Goal: Task Accomplishment & Management: Complete application form

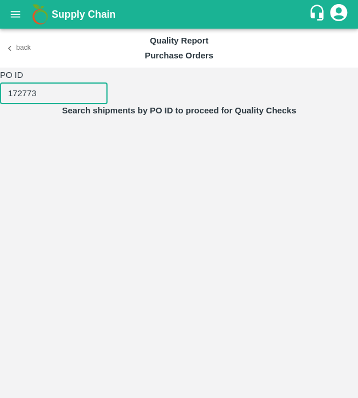
click at [99, 98] on input "172773" at bounding box center [54, 93] width 108 height 22
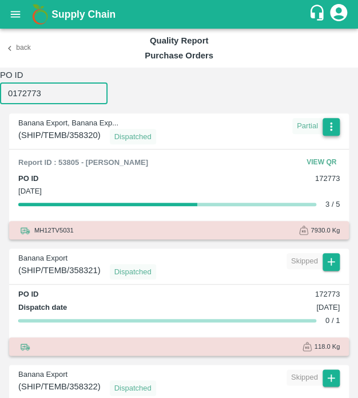
type input "0172773"
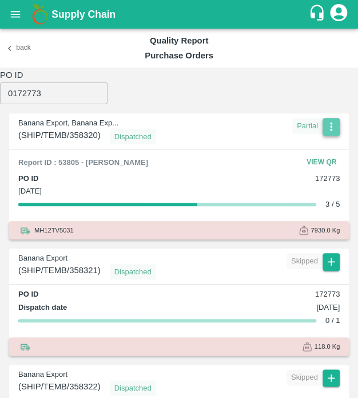
click at [330, 123] on icon "button" at bounding box center [331, 126] width 2 height 9
click at [325, 152] on li "Edit" at bounding box center [320, 149] width 50 height 19
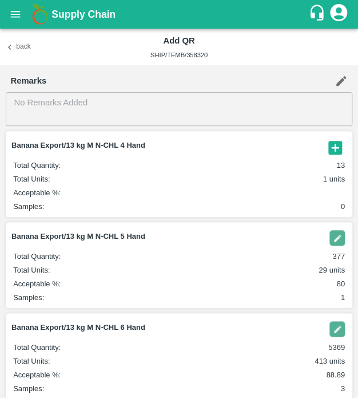
click at [39, 42] on div "Back Add QR SHIP/TEMB/358320" at bounding box center [179, 47] width 358 height 37
click at [16, 49] on button "Back" at bounding box center [18, 47] width 37 height 17
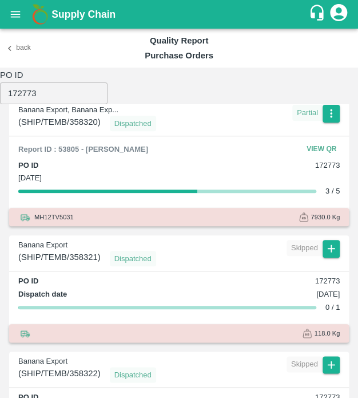
scroll to position [6, 0]
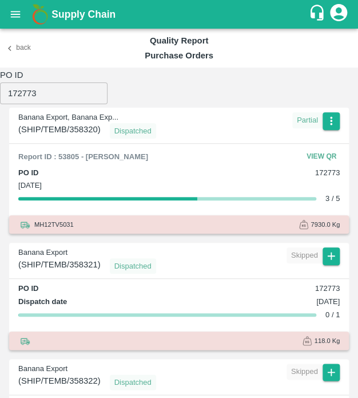
click at [70, 80] on h6 "PO ID" at bounding box center [54, 75] width 108 height 15
click at [63, 88] on input "172773" at bounding box center [54, 93] width 108 height 22
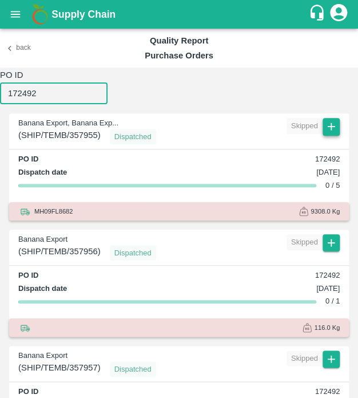
type input "172492"
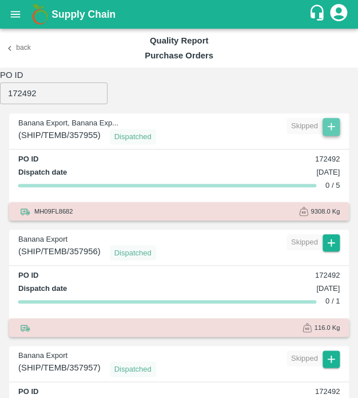
click at [334, 130] on icon "button" at bounding box center [331, 126] width 13 height 13
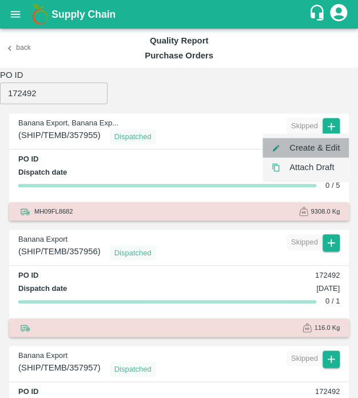
click at [325, 153] on li "Create & Edit" at bounding box center [306, 147] width 86 height 19
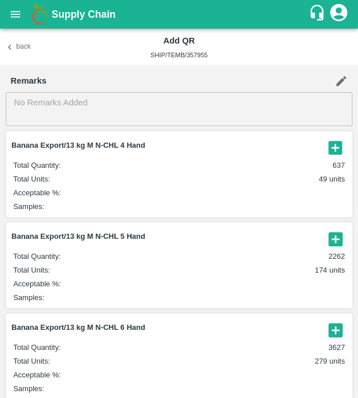
click at [329, 143] on icon "button" at bounding box center [336, 148] width 14 height 14
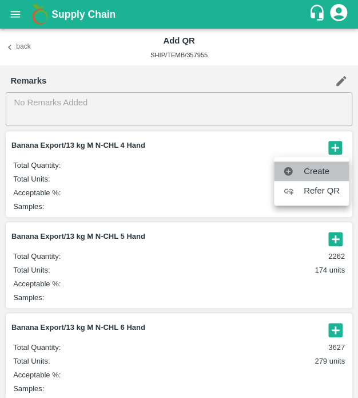
click at [325, 169] on span "Create" at bounding box center [322, 171] width 36 height 13
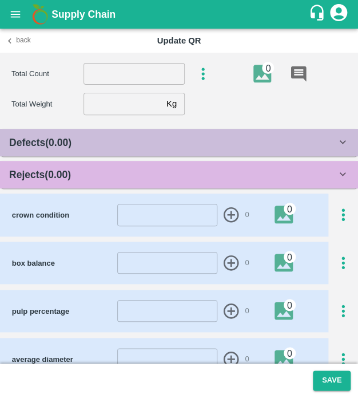
click at [136, 60] on section "Total Count ​ 0 Total Weight Kg ​" at bounding box center [179, 89] width 358 height 72
click at [130, 73] on input "number" at bounding box center [134, 74] width 101 height 22
type input "4"
click at [138, 96] on input "number" at bounding box center [123, 104] width 78 height 22
type input "13.1"
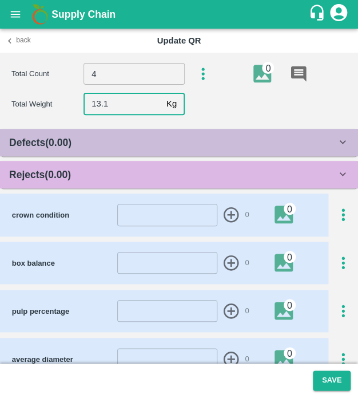
click at [121, 167] on div "Rejects ( 0.00 )" at bounding box center [172, 175] width 327 height 16
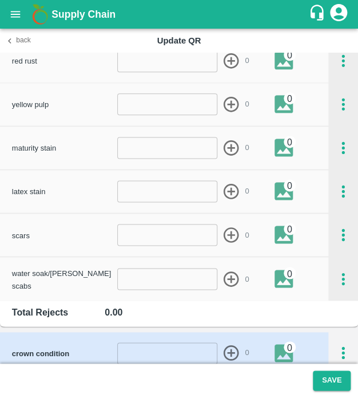
scroll to position [258, 0]
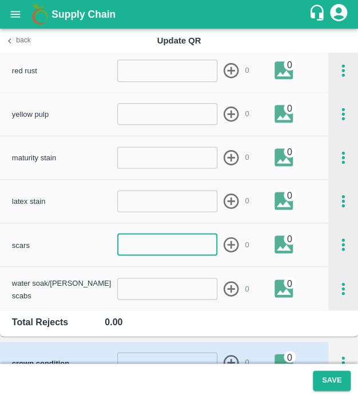
click at [172, 253] on input "number" at bounding box center [167, 244] width 100 height 22
type input "1"
click at [231, 242] on icon "button" at bounding box center [231, 244] width 19 height 19
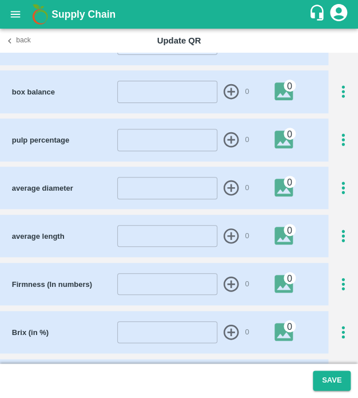
scroll to position [577, 0]
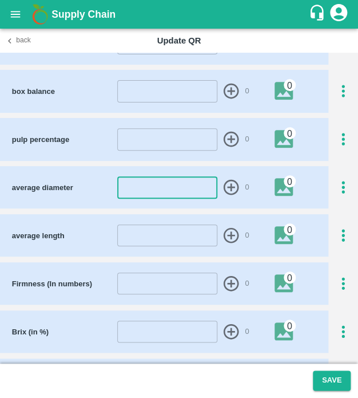
click at [174, 191] on input "number" at bounding box center [167, 187] width 100 height 22
type input "44"
click at [231, 181] on icon "button" at bounding box center [231, 187] width 19 height 19
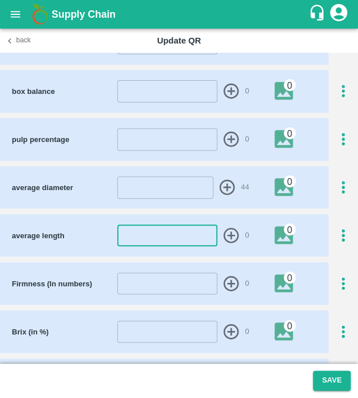
click at [177, 238] on input "number" at bounding box center [167, 235] width 100 height 22
type input "25"
click at [229, 228] on icon "button" at bounding box center [231, 235] width 15 height 15
click at [346, 132] on icon "button" at bounding box center [343, 139] width 19 height 19
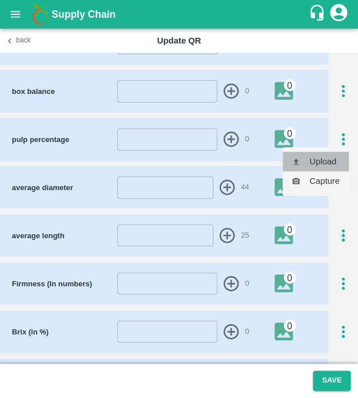
click at [331, 154] on li "Upload" at bounding box center [316, 161] width 66 height 19
type input "C:\fakepath\IMG_20250502_141722.jpg"
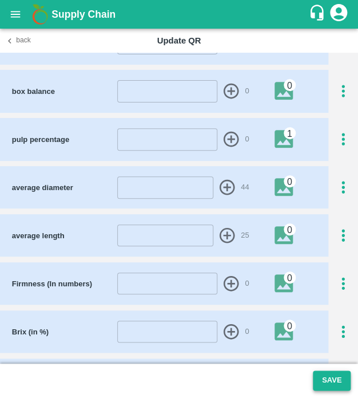
click at [332, 381] on button "Save" at bounding box center [332, 380] width 38 height 20
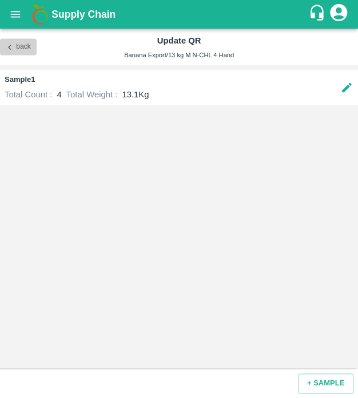
click at [4, 51] on button "Back" at bounding box center [18, 47] width 37 height 17
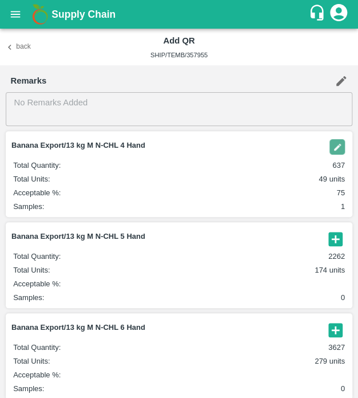
click at [336, 235] on icon "button" at bounding box center [336, 239] width 14 height 14
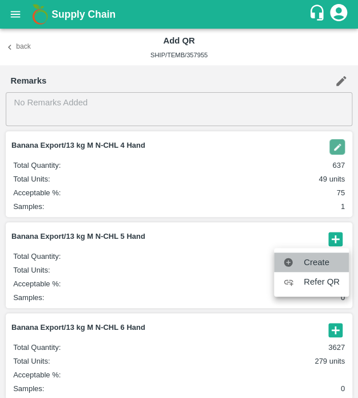
click at [317, 262] on span "Create" at bounding box center [322, 262] width 36 height 13
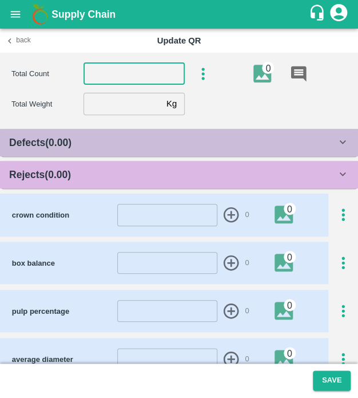
click at [129, 82] on input "number" at bounding box center [134, 74] width 101 height 22
drag, startPoint x: 317, startPoint y: 262, endPoint x: 129, endPoint y: 82, distance: 259.9
click at [129, 82] on input "number" at bounding box center [134, 74] width 101 height 22
type input "5"
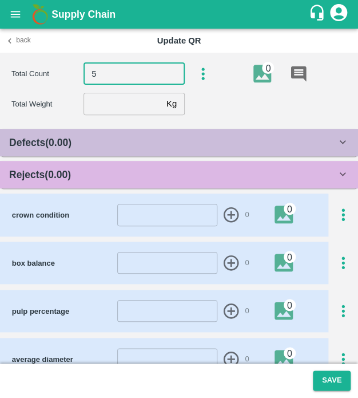
click at [118, 97] on input "number" at bounding box center [123, 104] width 78 height 22
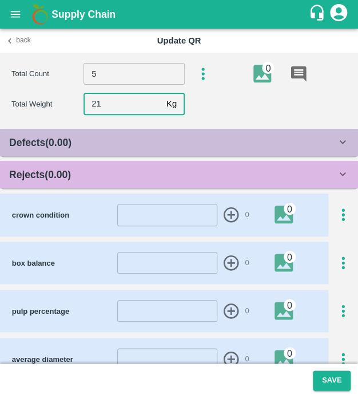
type input "2"
type input "13.2"
click at [102, 171] on div "Rejects ( 0.00 )" at bounding box center [172, 175] width 327 height 16
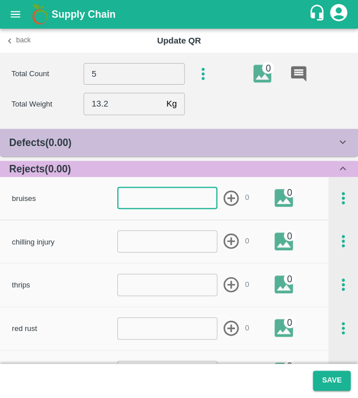
click at [137, 195] on input "number" at bounding box center [167, 198] width 100 height 22
type input "1"
click at [229, 193] on icon "button" at bounding box center [231, 198] width 19 height 19
click at [193, 187] on input "number" at bounding box center [167, 198] width 100 height 22
type input "-1"
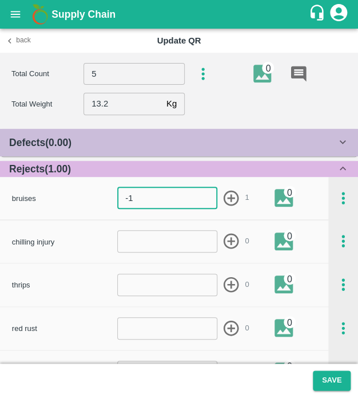
click at [232, 203] on icon "button" at bounding box center [231, 198] width 19 height 19
click at [188, 141] on div "Defects ( 0.00 )" at bounding box center [172, 142] width 327 height 16
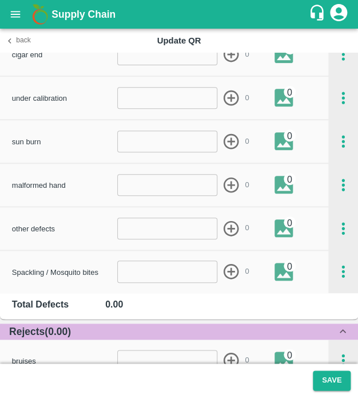
scroll to position [981, 0]
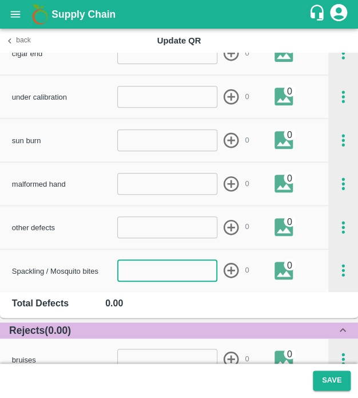
click at [169, 264] on input "number" at bounding box center [167, 270] width 100 height 22
type input "1"
click at [229, 267] on icon "button" at bounding box center [231, 270] width 15 height 15
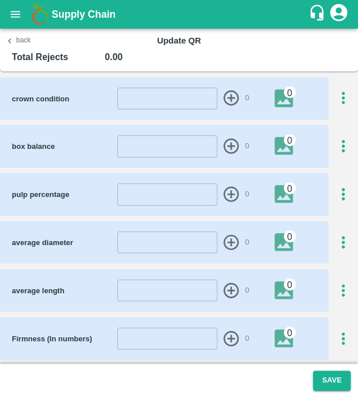
scroll to position [1664, 0]
click at [177, 179] on div "pulp percentage ​ 0 0" at bounding box center [164, 194] width 329 height 42
click at [345, 180] on div "pulp percentage ​ 0 0" at bounding box center [179, 194] width 358 height 42
click at [343, 185] on icon "button" at bounding box center [343, 194] width 19 height 19
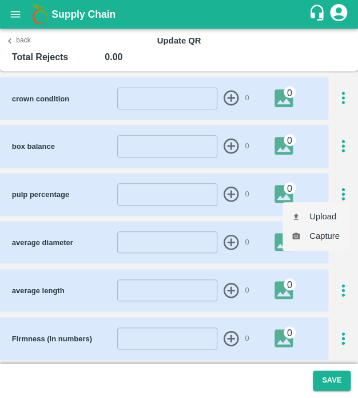
click at [334, 202] on ul "Upload Capture" at bounding box center [316, 226] width 66 height 49
click at [331, 208] on li "Upload" at bounding box center [316, 216] width 66 height 19
type input "C:\fakepath\IMG_20250502_141722.jpg"
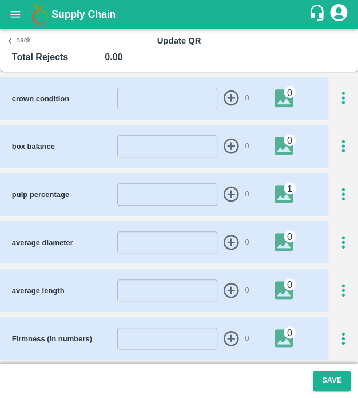
scroll to position [1794, 0]
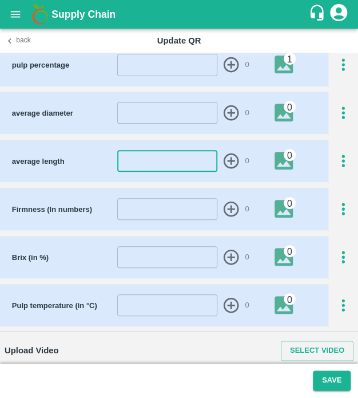
click at [148, 155] on input "number" at bounding box center [167, 161] width 100 height 22
type input "2"
type input "24"
click at [224, 153] on icon "button" at bounding box center [231, 161] width 19 height 19
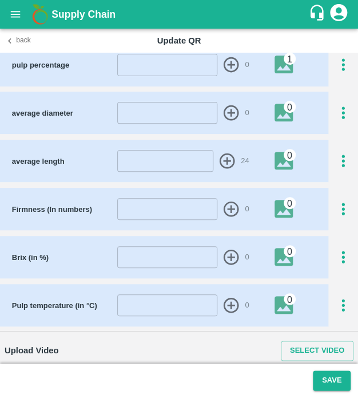
click at [131, 113] on input "number" at bounding box center [167, 113] width 100 height 22
type input "44"
click at [225, 104] on icon "button" at bounding box center [231, 113] width 19 height 19
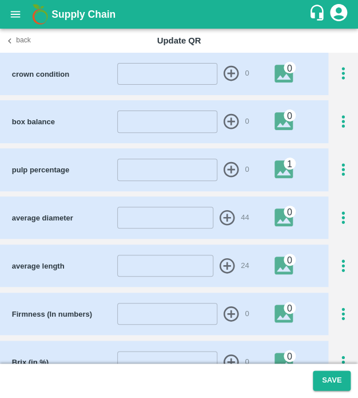
scroll to position [1688, 0]
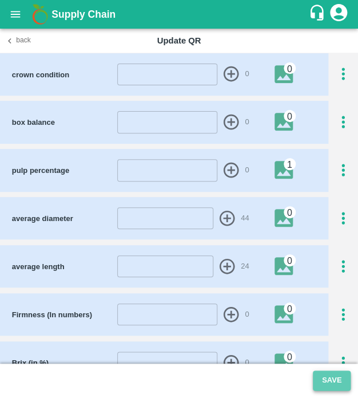
click at [332, 384] on button "Save" at bounding box center [332, 380] width 38 height 20
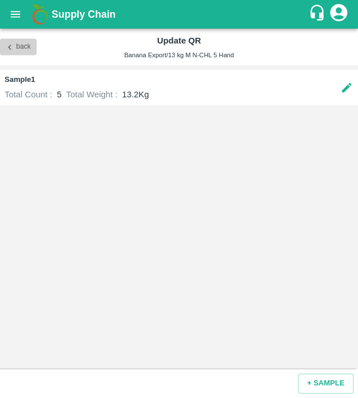
click at [23, 51] on button "Back" at bounding box center [18, 47] width 37 height 17
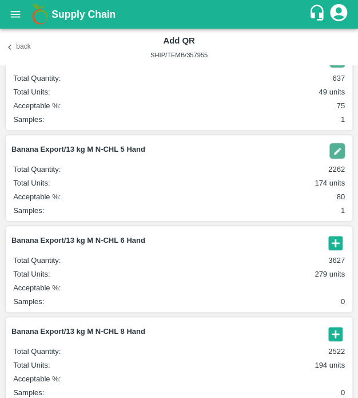
scroll to position [88, 0]
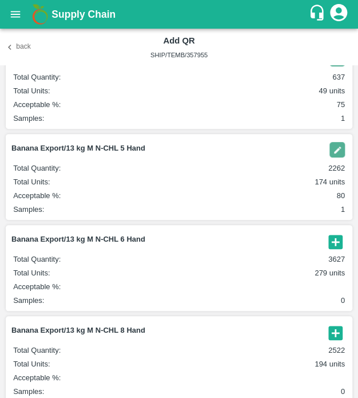
click at [338, 236] on icon "button" at bounding box center [336, 242] width 14 height 14
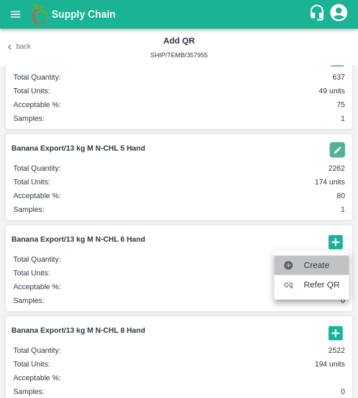
click at [316, 260] on span "Create" at bounding box center [322, 265] width 36 height 13
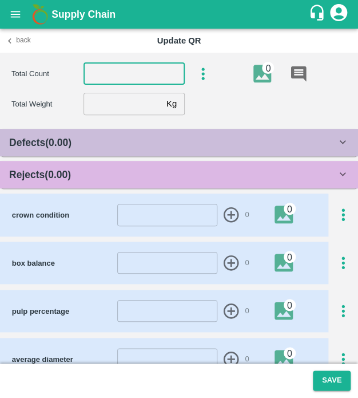
click at [123, 84] on input "number" at bounding box center [134, 74] width 101 height 22
type input "6"
click at [121, 96] on input "number" at bounding box center [123, 104] width 78 height 22
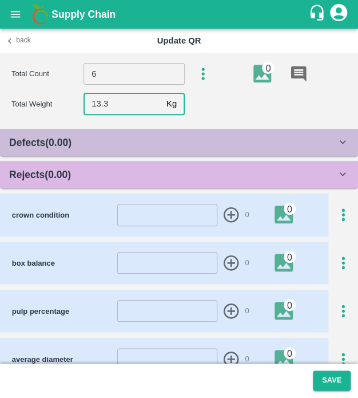
type input "13.3"
click at [100, 176] on div "Rejects ( 0.00 )" at bounding box center [172, 175] width 327 height 16
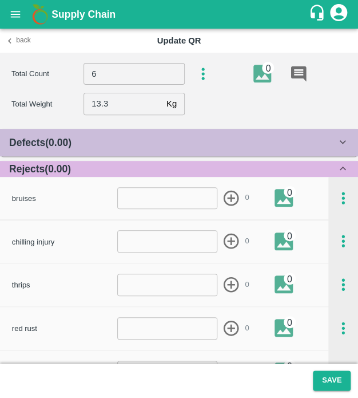
click at [172, 143] on div "Defects ( 0.00 )" at bounding box center [172, 142] width 327 height 16
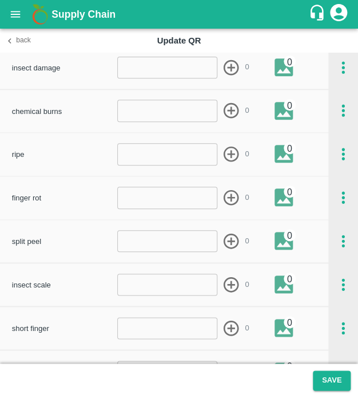
scroll to position [100, 0]
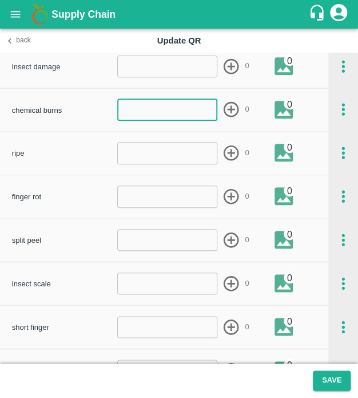
click at [183, 112] on input "number" at bounding box center [167, 109] width 100 height 22
type input "1"
click at [230, 104] on icon "button" at bounding box center [231, 109] width 19 height 19
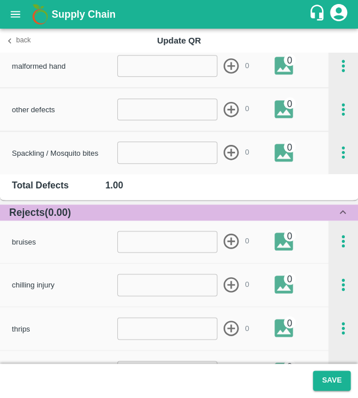
scroll to position [1097, 0]
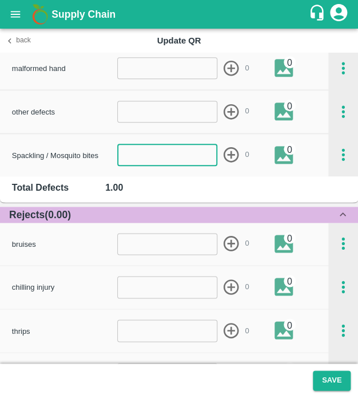
click at [187, 156] on input "number" at bounding box center [167, 155] width 100 height 22
type input "1"
click at [229, 156] on icon "button" at bounding box center [231, 154] width 15 height 15
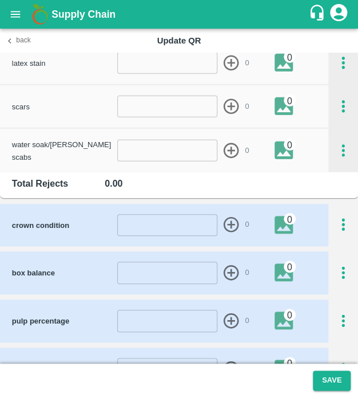
scroll to position [1561, 0]
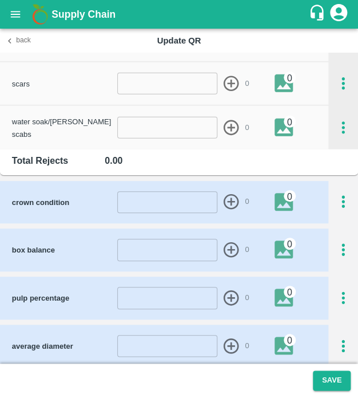
click at [167, 308] on div "pulp percentage ​ 0 0" at bounding box center [170, 298] width 316 height 24
click at [334, 292] on icon "button" at bounding box center [343, 297] width 19 height 19
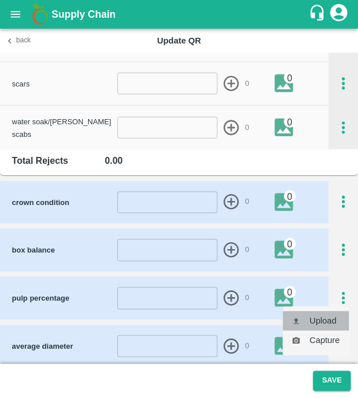
click at [324, 318] on li "Upload" at bounding box center [316, 320] width 66 height 19
type input "C:\fakepath\IMG_20250502_141722.jpg"
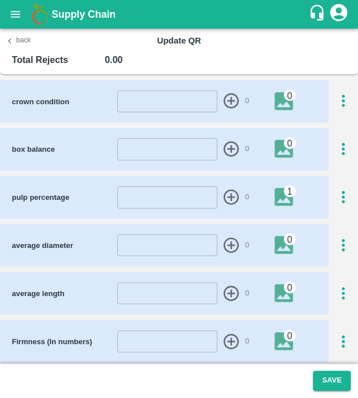
scroll to position [1662, 0]
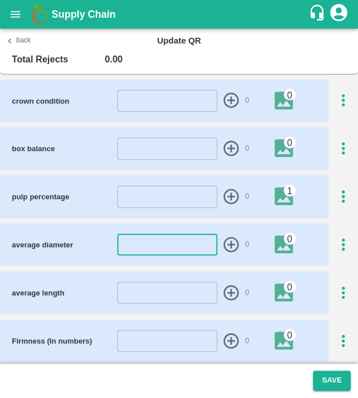
click at [163, 245] on input "number" at bounding box center [167, 244] width 100 height 22
type input "44"
click at [230, 244] on icon "button" at bounding box center [231, 244] width 15 height 15
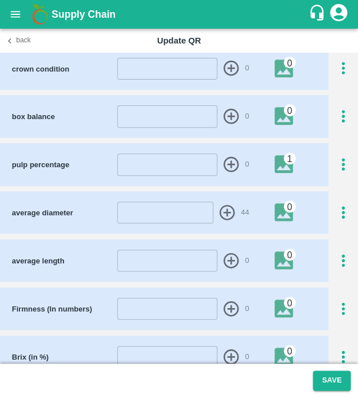
scroll to position [1694, 0]
click at [168, 260] on input "number" at bounding box center [167, 261] width 100 height 22
type input "24"
click at [231, 256] on icon "button" at bounding box center [231, 260] width 19 height 19
click at [326, 379] on button "Save" at bounding box center [332, 380] width 38 height 20
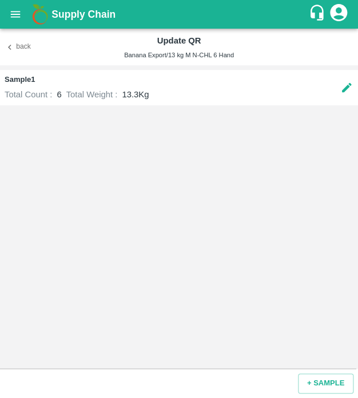
click at [17, 49] on button "Back" at bounding box center [18, 47] width 37 height 17
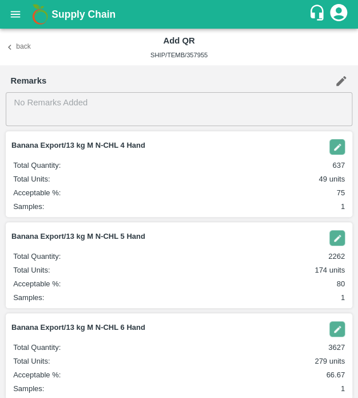
click at [326, 323] on header "Banana Export/13 kg M N-CHL 6 Hand" at bounding box center [178, 329] width 334 height 18
click at [339, 335] on img "button" at bounding box center [337, 328] width 15 height 15
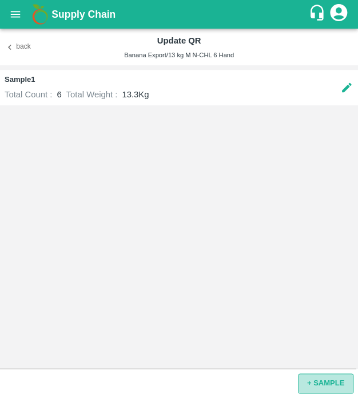
click at [324, 387] on button "+ SAMPLE" at bounding box center [326, 383] width 56 height 20
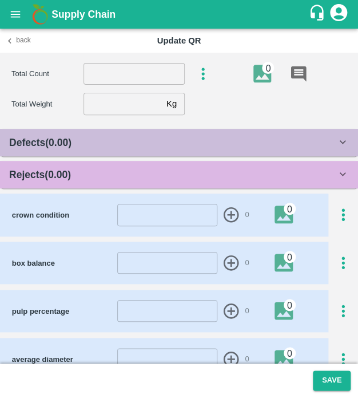
click at [135, 71] on input "number" at bounding box center [134, 74] width 101 height 22
type input "6"
click at [112, 105] on input "number" at bounding box center [123, 104] width 78 height 22
type input "13.1"
click at [128, 179] on div "Rejects ( 0.00 )" at bounding box center [172, 175] width 327 height 16
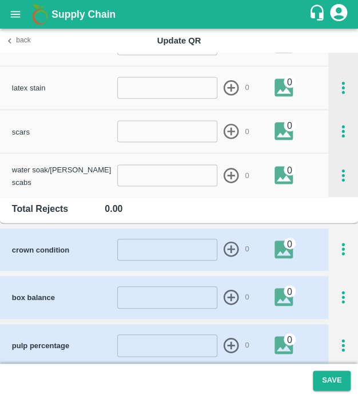
scroll to position [472, 0]
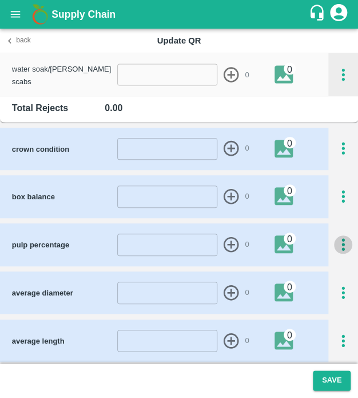
click at [334, 242] on icon "button" at bounding box center [343, 244] width 19 height 19
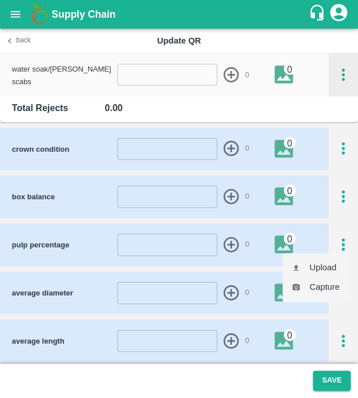
click at [329, 254] on ul "Upload Capture" at bounding box center [316, 277] width 66 height 49
click at [327, 267] on li "Upload" at bounding box center [316, 267] width 66 height 19
type input "C:\fakepath\IMG_20250502_141722.jpg"
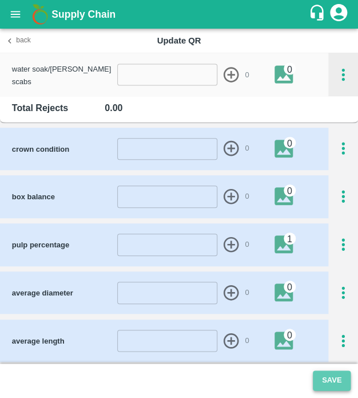
click at [328, 375] on button "Save" at bounding box center [332, 380] width 38 height 20
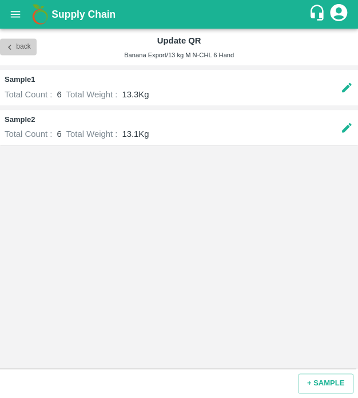
click at [21, 43] on button "Back" at bounding box center [18, 47] width 37 height 17
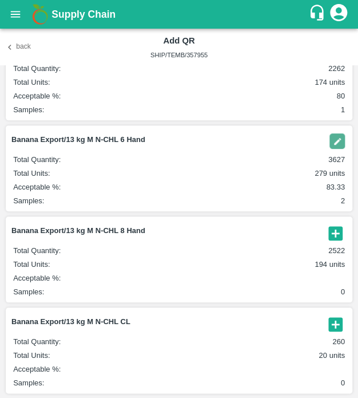
scroll to position [188, 0]
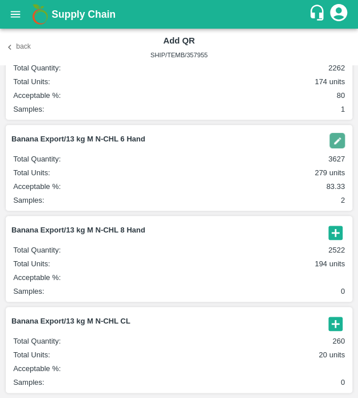
click at [335, 233] on icon "button" at bounding box center [336, 232] width 14 height 14
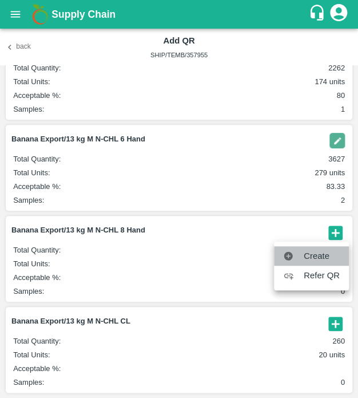
click at [322, 254] on span "Create" at bounding box center [322, 256] width 36 height 13
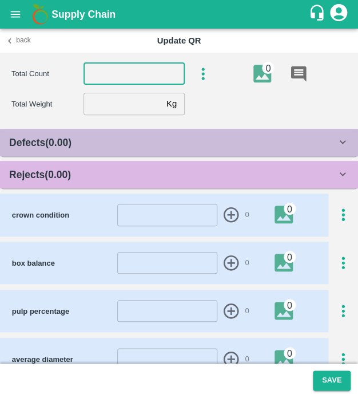
click at [130, 68] on input "number" at bounding box center [134, 74] width 101 height 22
type input "8"
click at [103, 169] on div "Rejects ( 0.00 )" at bounding box center [172, 175] width 327 height 16
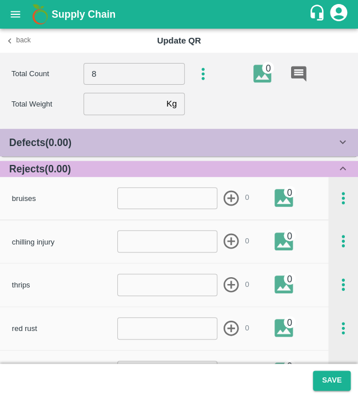
click at [108, 148] on div "Defects ( 0.00 )" at bounding box center [172, 142] width 327 height 16
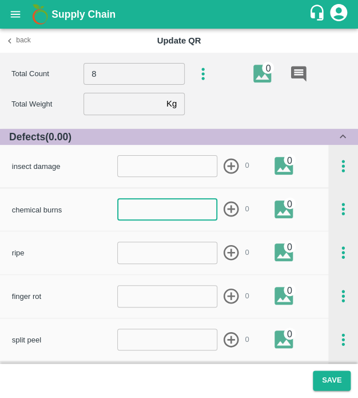
click at [144, 212] on input "number" at bounding box center [167, 209] width 100 height 22
type input "1"
click at [226, 212] on icon "button" at bounding box center [231, 209] width 19 height 19
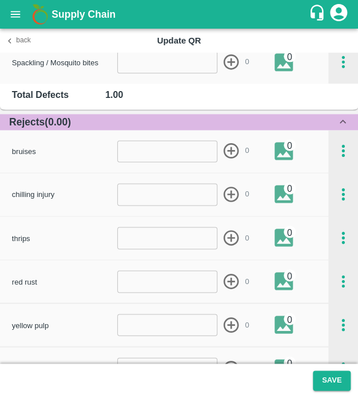
scroll to position [1188, 0]
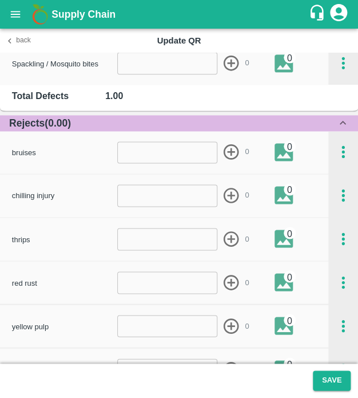
click at [178, 121] on div "Rejects ( 0.00 )" at bounding box center [172, 123] width 327 height 16
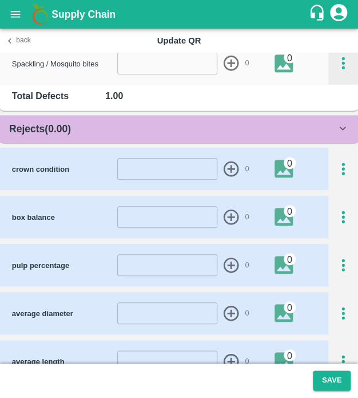
click at [178, 121] on div "Rejects ( 0.00 )" at bounding box center [172, 129] width 327 height 16
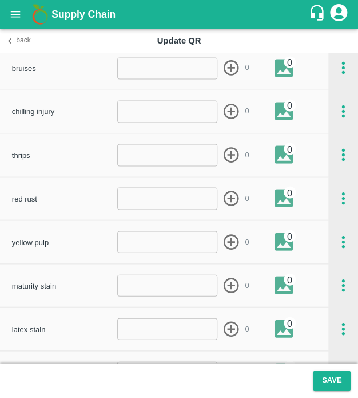
scroll to position [1271, 0]
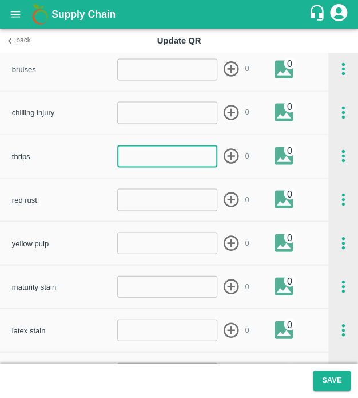
click at [176, 162] on input "number" at bounding box center [167, 156] width 100 height 22
type input "1"
click at [225, 156] on icon "button" at bounding box center [231, 156] width 19 height 19
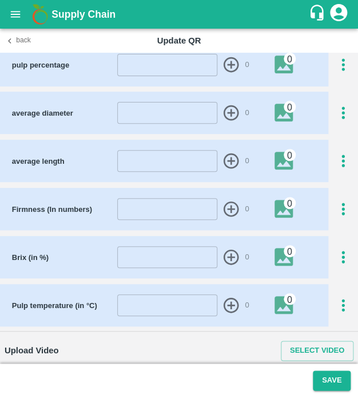
scroll to position [1793, 0]
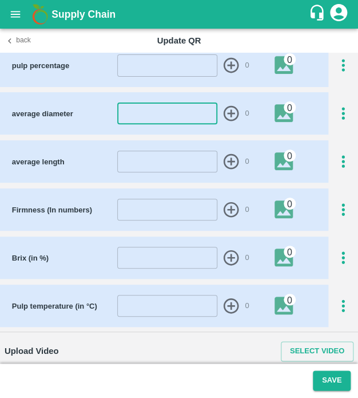
click at [192, 109] on input "number" at bounding box center [167, 113] width 100 height 22
type input "3"
type input "9"
type input "38"
drag, startPoint x: 228, startPoint y: 106, endPoint x: 171, endPoint y: 166, distance: 82.2
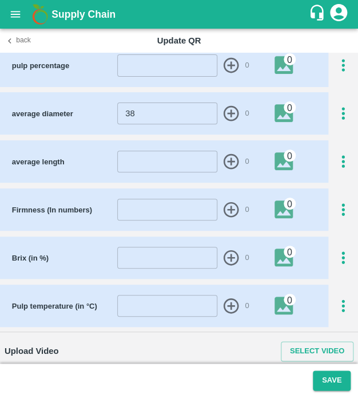
click at [171, 166] on div "crown condition ​ 0 0 box balance ​ 0 0 pulp percentage ​ 0 0 average diameter …" at bounding box center [179, 137] width 358 height 378
click at [171, 166] on input "number" at bounding box center [167, 162] width 100 height 22
type input "24"
click at [227, 157] on icon "button" at bounding box center [231, 161] width 19 height 19
click at [167, 159] on input "number" at bounding box center [165, 162] width 96 height 22
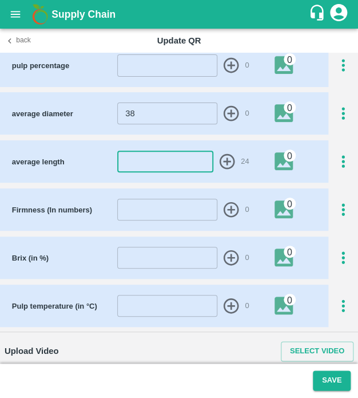
type input "-4"
type input "-5"
click at [227, 160] on icon "button" at bounding box center [226, 161] width 15 height 15
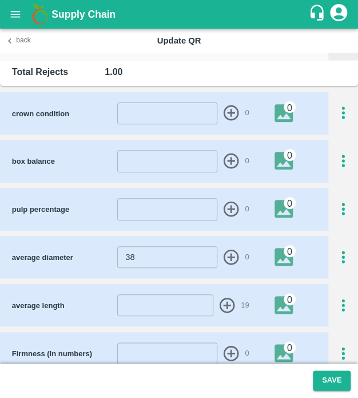
scroll to position [1650, 0]
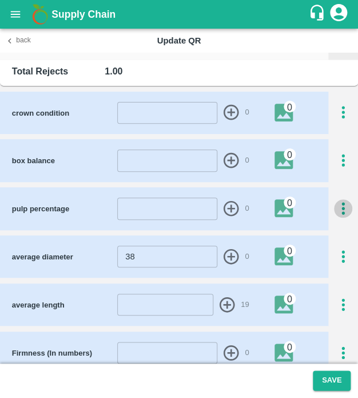
click at [337, 203] on icon "button" at bounding box center [343, 208] width 19 height 19
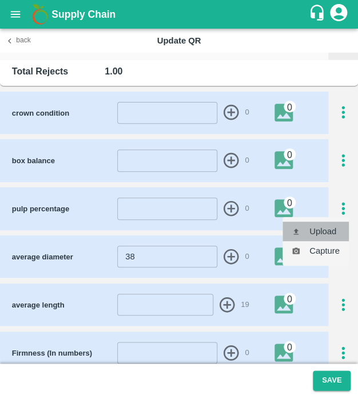
click at [325, 221] on li "Upload" at bounding box center [316, 230] width 66 height 19
type input "C:\fakepath\IMG_20250502_141722.jpg"
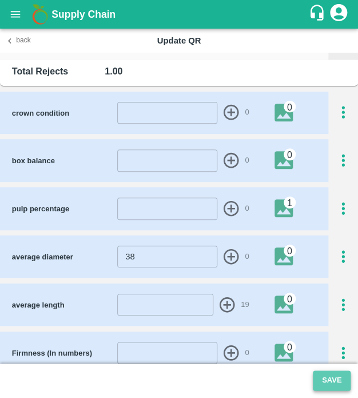
click at [338, 386] on button "Save" at bounding box center [332, 380] width 38 height 20
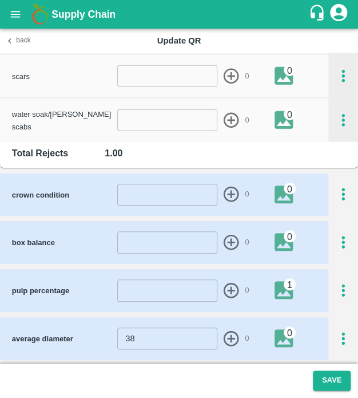
scroll to position [1572, 0]
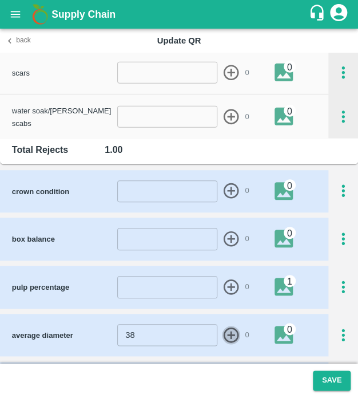
click at [225, 329] on icon "button" at bounding box center [231, 334] width 15 height 15
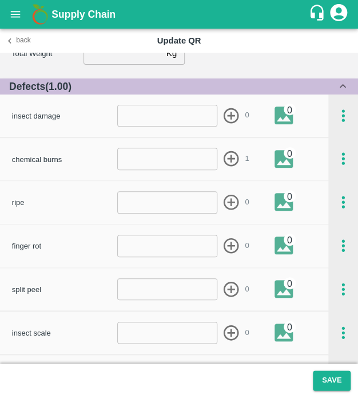
scroll to position [0, 0]
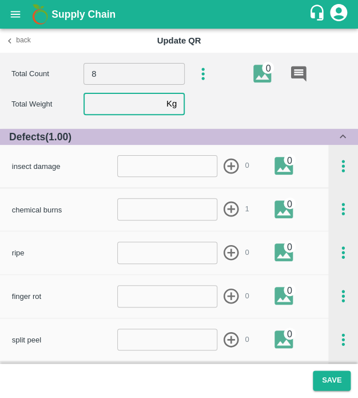
click at [104, 109] on input "number" at bounding box center [123, 104] width 78 height 22
type input "13.1"
click at [333, 386] on button "Save" at bounding box center [332, 380] width 38 height 20
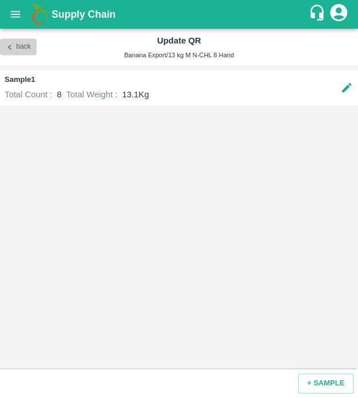
click at [17, 53] on button "Back" at bounding box center [18, 47] width 37 height 17
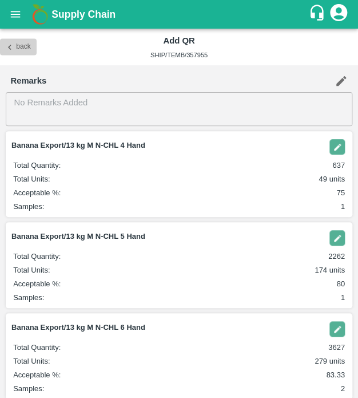
click at [23, 52] on button "Back" at bounding box center [18, 47] width 37 height 17
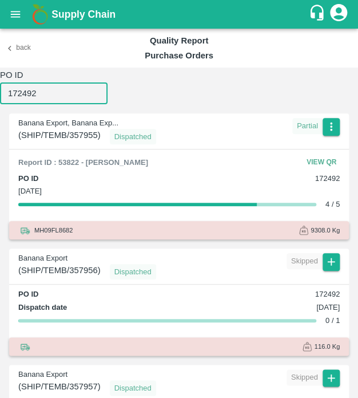
click at [66, 92] on input "172492" at bounding box center [54, 93] width 108 height 22
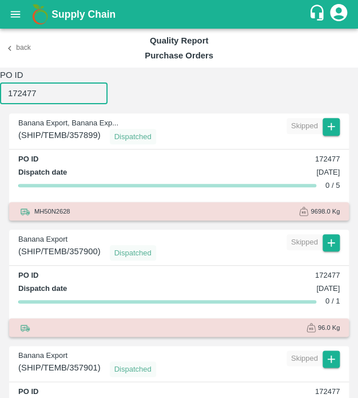
type input "172477"
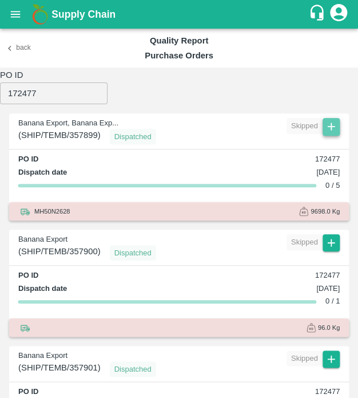
click at [329, 120] on icon "button" at bounding box center [331, 126] width 13 height 13
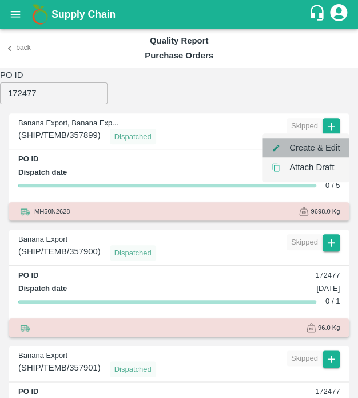
click at [332, 150] on li "Create & Edit" at bounding box center [306, 147] width 86 height 19
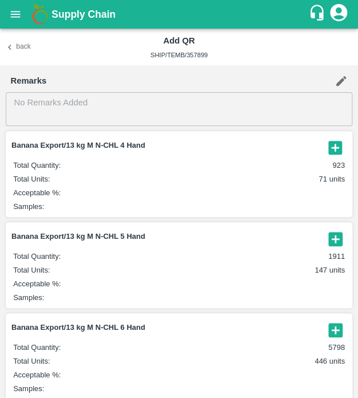
click at [330, 148] on icon "button" at bounding box center [335, 147] width 19 height 19
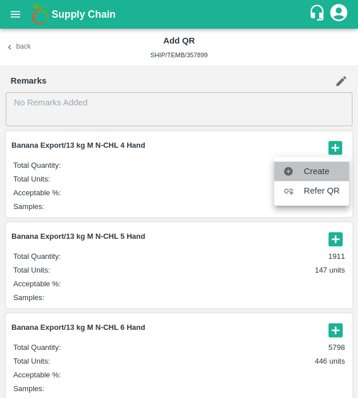
click at [324, 169] on span "Create" at bounding box center [322, 171] width 36 height 13
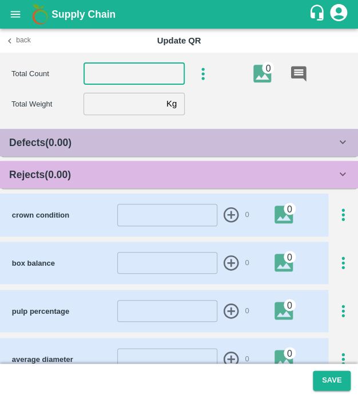
click at [130, 74] on input "number" at bounding box center [134, 74] width 101 height 22
type input "4"
click at [128, 112] on input "number" at bounding box center [123, 104] width 78 height 22
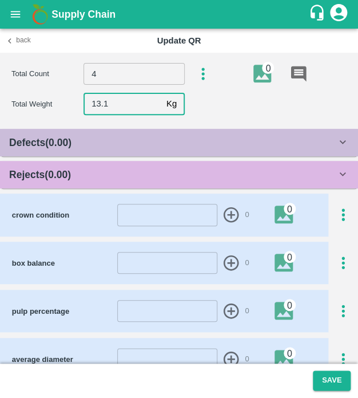
type input "13.1"
click at [156, 183] on div "Rejects ( 0.00 )" at bounding box center [179, 174] width 358 height 27
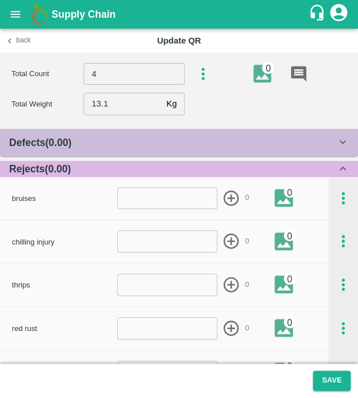
click at [153, 148] on div "Defects ( 0.00 )" at bounding box center [172, 142] width 327 height 16
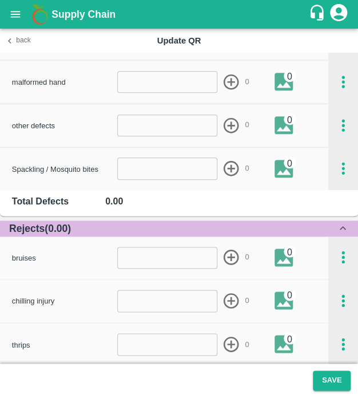
scroll to position [1058, 0]
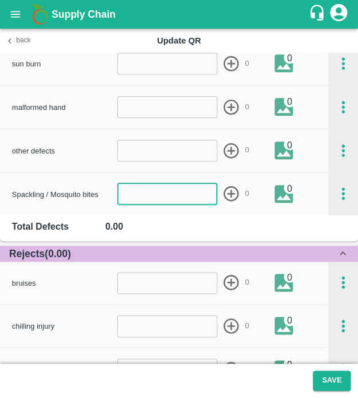
click at [183, 199] on input "number" at bounding box center [167, 194] width 100 height 22
type input "1"
click at [225, 191] on icon "button" at bounding box center [231, 193] width 19 height 19
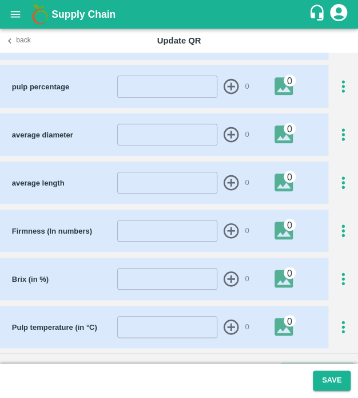
scroll to position [1794, 0]
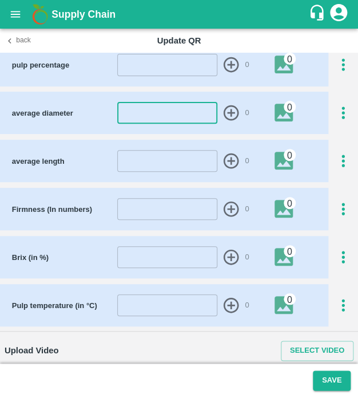
click at [151, 112] on input "number" at bounding box center [167, 113] width 100 height 22
type input "45"
click at [229, 109] on icon "button" at bounding box center [231, 112] width 15 height 15
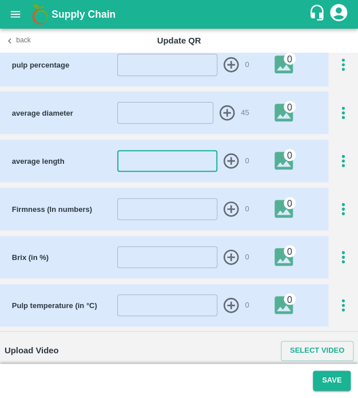
click at [182, 164] on input "number" at bounding box center [167, 161] width 100 height 22
type input "24"
click at [227, 162] on icon "button" at bounding box center [231, 161] width 19 height 19
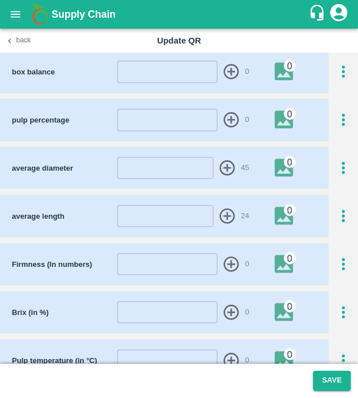
scroll to position [1738, 0]
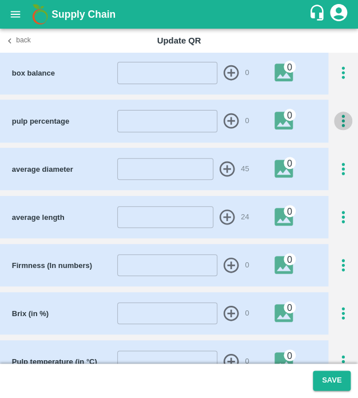
click at [337, 115] on icon "button" at bounding box center [343, 121] width 19 height 19
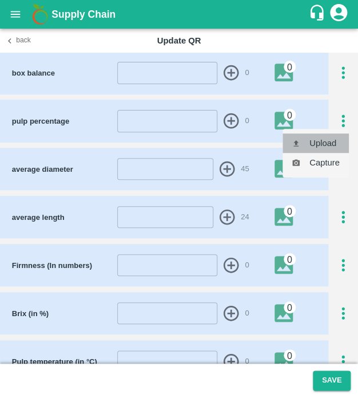
click at [326, 145] on li "Upload" at bounding box center [316, 142] width 66 height 19
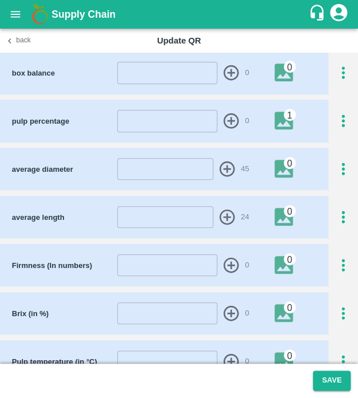
click at [284, 114] on div "1" at bounding box center [290, 115] width 12 height 12
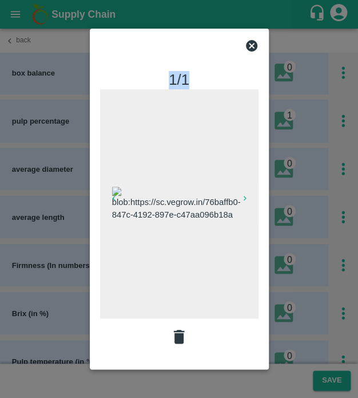
click at [184, 329] on div "1 / 1" at bounding box center [179, 199] width 358 height 398
click at [184, 329] on icon at bounding box center [179, 336] width 19 height 19
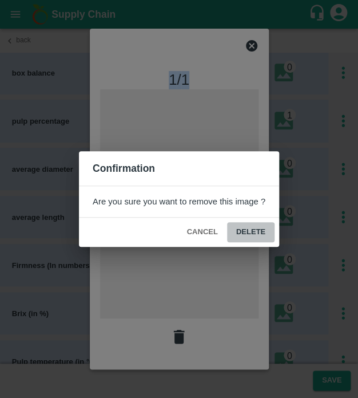
click at [261, 231] on button "Delete" at bounding box center [251, 232] width 48 height 20
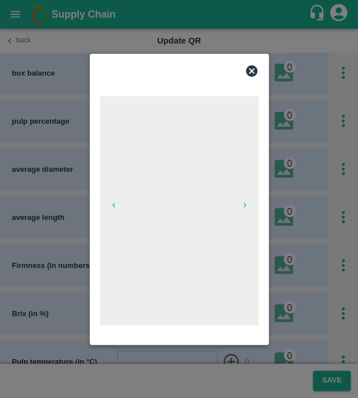
click at [247, 73] on icon at bounding box center [251, 70] width 11 height 11
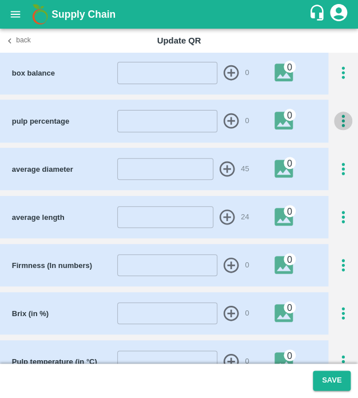
click at [338, 118] on icon "button" at bounding box center [343, 121] width 19 height 19
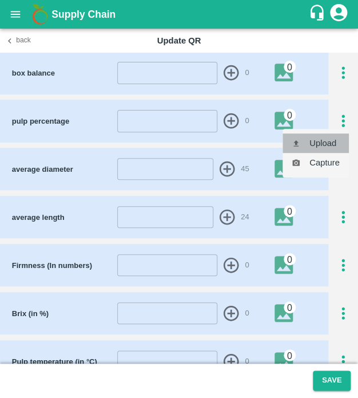
click at [327, 141] on li "Upload" at bounding box center [316, 142] width 66 height 19
type input "C:\fakepath\IMG_20250407_141828.jpg"
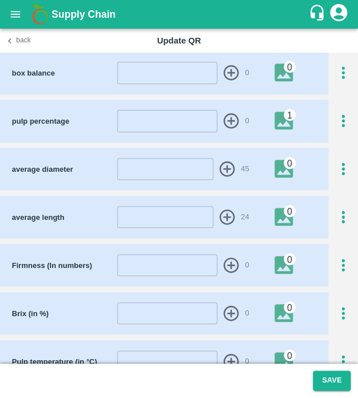
click at [279, 111] on img at bounding box center [288, 120] width 27 height 18
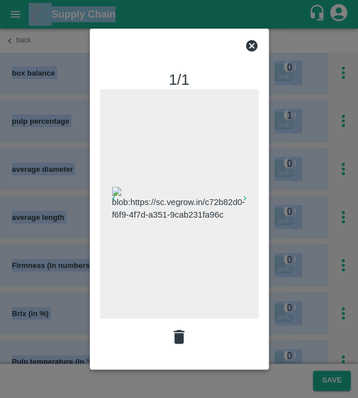
click at [279, 110] on div at bounding box center [179, 199] width 358 height 398
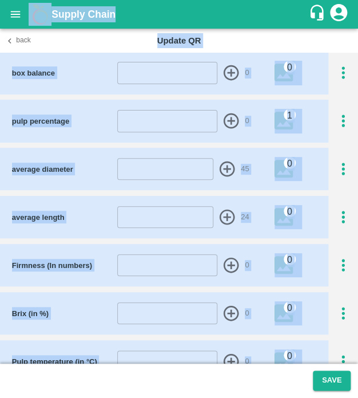
click at [279, 111] on img at bounding box center [288, 120] width 27 height 18
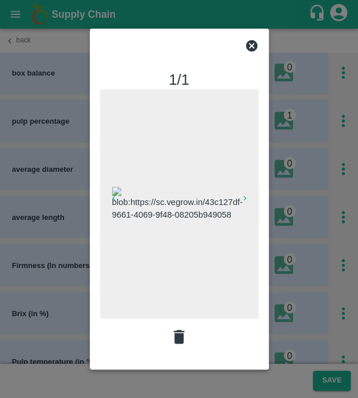
click at [325, 205] on div at bounding box center [179, 199] width 358 height 398
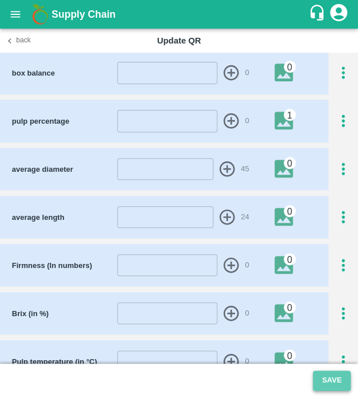
click at [333, 379] on button "Save" at bounding box center [332, 380] width 38 height 20
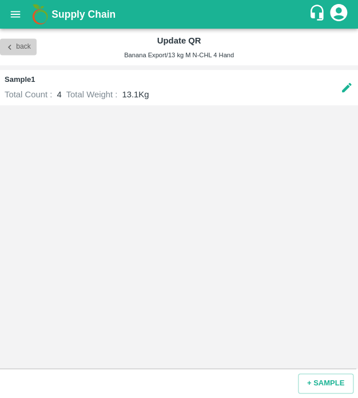
click at [9, 48] on icon "button" at bounding box center [10, 47] width 10 height 10
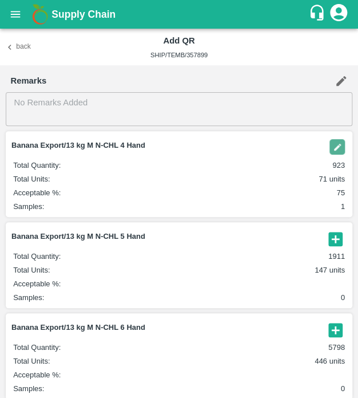
click at [324, 228] on article "Banana Export/13 kg M N-CHL 5 Hand Total Quantity : 1911 Total Units : 147 unit…" at bounding box center [179, 264] width 346 height 85
click at [337, 233] on icon "button" at bounding box center [336, 239] width 14 height 14
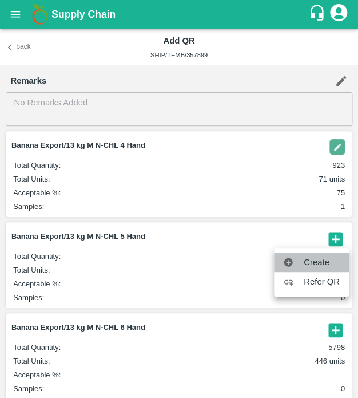
click at [324, 255] on li "Create" at bounding box center [311, 261] width 75 height 19
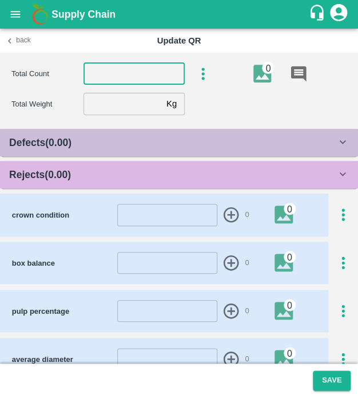
click at [124, 72] on input "number" at bounding box center [134, 74] width 101 height 22
type input "5"
click at [110, 108] on input "number" at bounding box center [123, 104] width 78 height 22
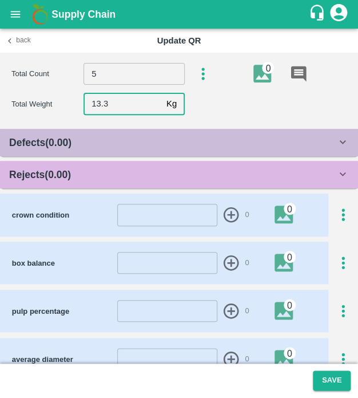
type input "13.3"
click at [138, 179] on div "Rejects ( 0.00 )" at bounding box center [172, 175] width 327 height 16
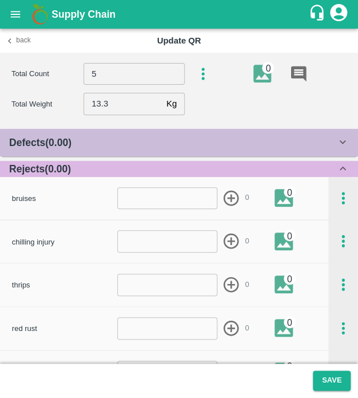
click at [132, 145] on div "Defects ( 0.00 )" at bounding box center [172, 142] width 327 height 16
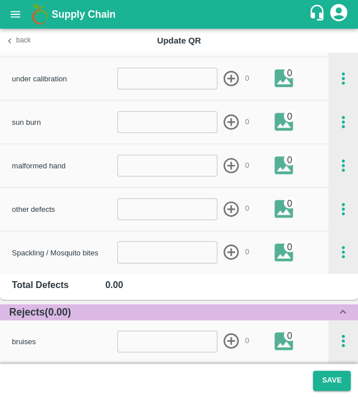
scroll to position [998, 0]
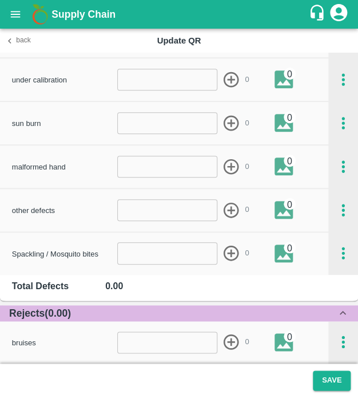
click at [167, 256] on input "number" at bounding box center [167, 253] width 100 height 22
type input "1"
click at [228, 244] on icon "button" at bounding box center [231, 253] width 19 height 19
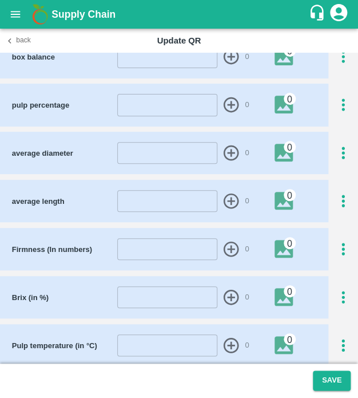
scroll to position [1754, 0]
click at [139, 150] on input "number" at bounding box center [167, 153] width 100 height 22
type input "44"
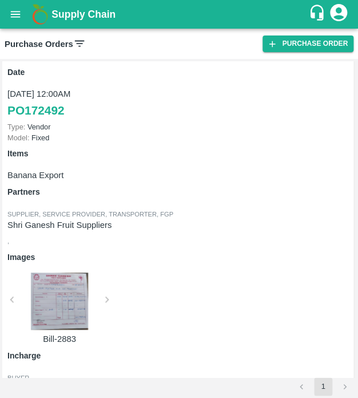
scroll to position [116, 0]
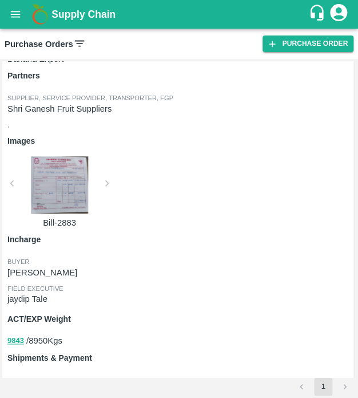
drag, startPoint x: 0, startPoint y: 0, endPoint x: 80, endPoint y: 38, distance: 88.6
click at [80, 38] on icon at bounding box center [79, 43] width 13 height 13
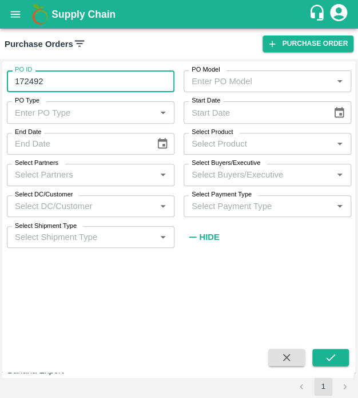
click at [73, 77] on input "172492" at bounding box center [91, 81] width 168 height 22
type input "172492"
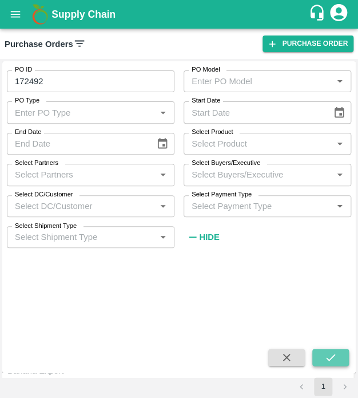
click at [327, 349] on button "submit" at bounding box center [330, 357] width 37 height 17
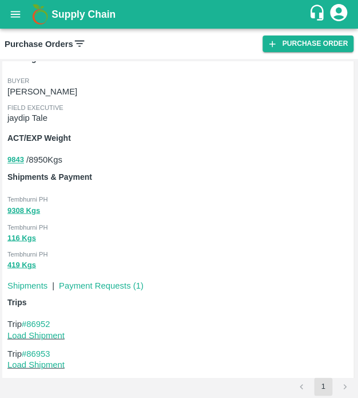
scroll to position [298, 0]
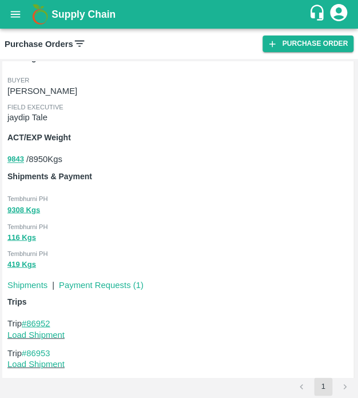
click at [41, 318] on link "#86952" at bounding box center [36, 322] width 29 height 9
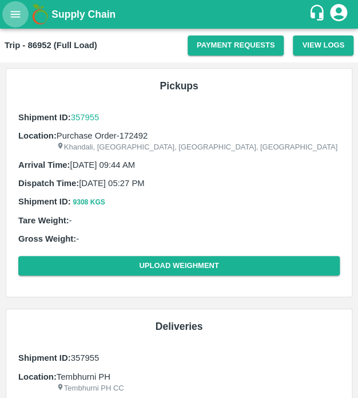
click at [17, 18] on icon "open drawer" at bounding box center [15, 14] width 13 height 13
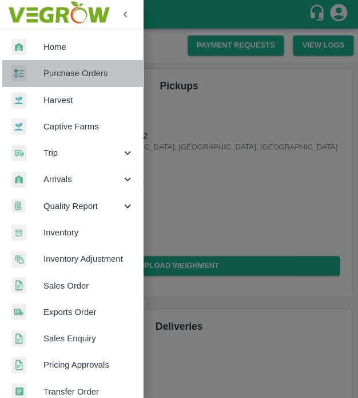
click at [98, 76] on span "Purchase Orders" at bounding box center [88, 73] width 90 height 13
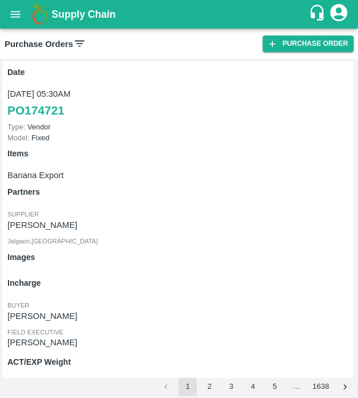
click at [81, 43] on icon at bounding box center [79, 43] width 13 height 13
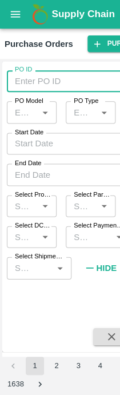
click at [18, 80] on input "PO ID" at bounding box center [69, 81] width 125 height 22
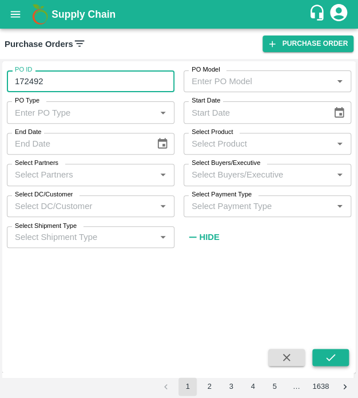
type input "172492"
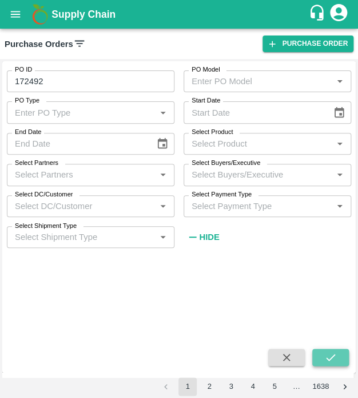
click at [327, 359] on icon "submit" at bounding box center [330, 357] width 9 height 7
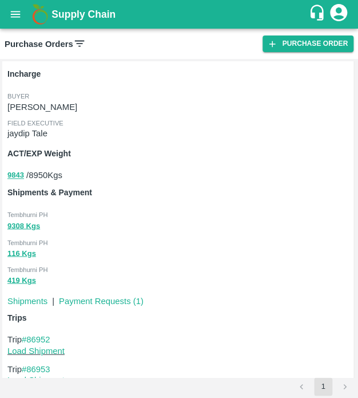
scroll to position [382, 0]
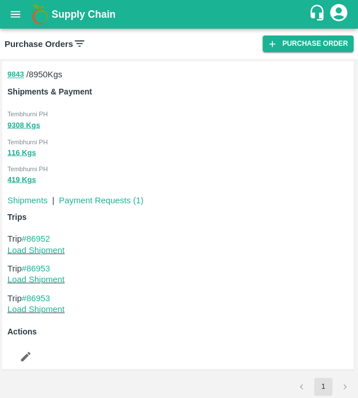
click at [37, 231] on div "Trips Trip #86952 Load Shipment Trip #86953 Load Shipment Trip #86953 Load Ship…" at bounding box center [177, 263] width 348 height 114
click at [48, 238] on link "#86952" at bounding box center [36, 237] width 29 height 9
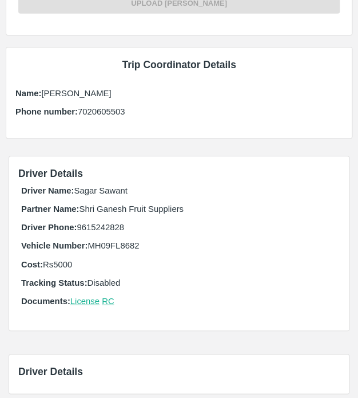
scroll to position [566, 0]
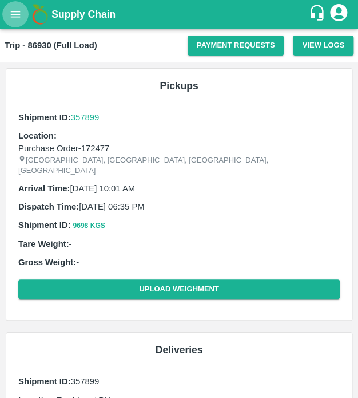
click at [6, 14] on button "open drawer" at bounding box center [15, 14] width 26 height 26
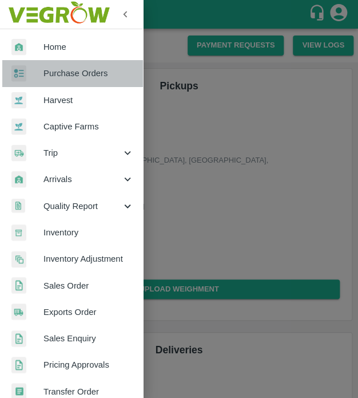
click at [73, 65] on link "Purchase Orders" at bounding box center [71, 73] width 143 height 26
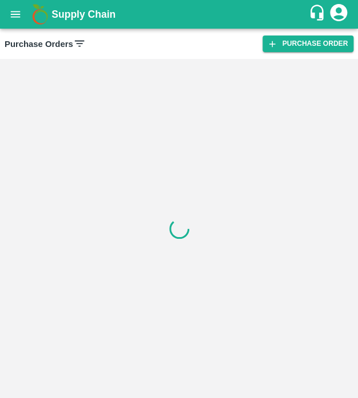
click at [82, 43] on icon at bounding box center [79, 44] width 10 height 6
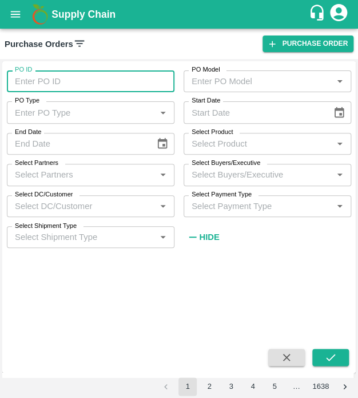
click at [61, 78] on input "PO ID" at bounding box center [91, 81] width 168 height 22
type input "172473"
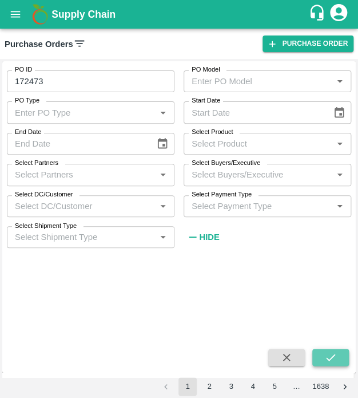
click at [337, 352] on button "submit" at bounding box center [330, 357] width 37 height 17
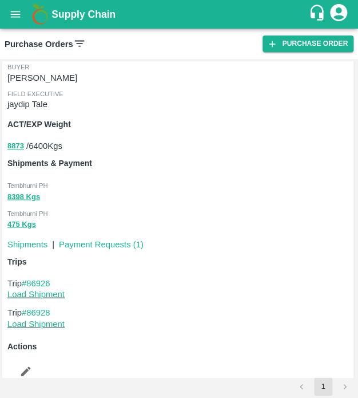
scroll to position [311, 0]
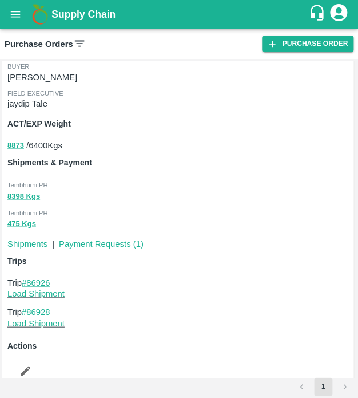
click at [46, 282] on link "#86926" at bounding box center [36, 282] width 29 height 9
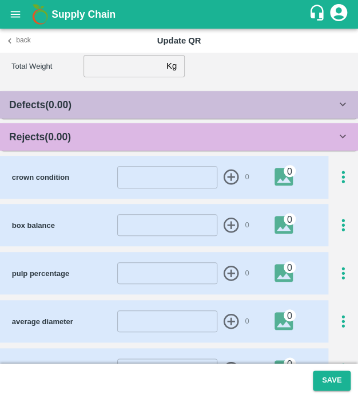
scroll to position [41, 0]
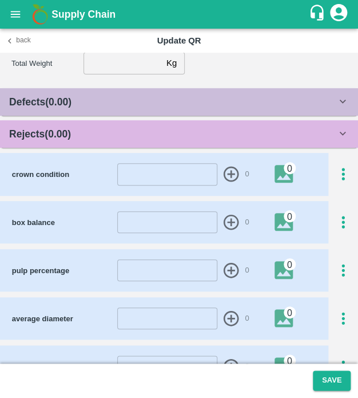
click at [17, 41] on button "Back" at bounding box center [18, 40] width 37 height 17
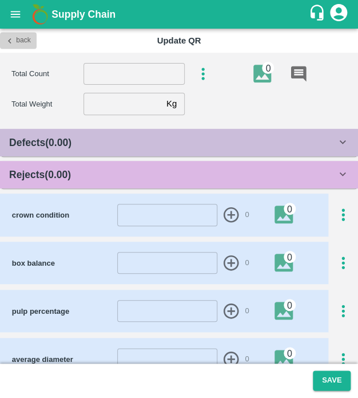
click at [17, 41] on button "Back" at bounding box center [18, 40] width 37 height 17
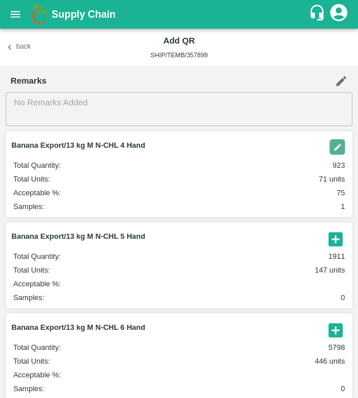
click at [335, 235] on icon "button" at bounding box center [336, 239] width 14 height 14
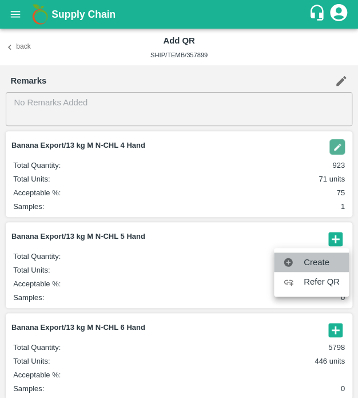
click at [321, 260] on span "Create" at bounding box center [322, 262] width 36 height 13
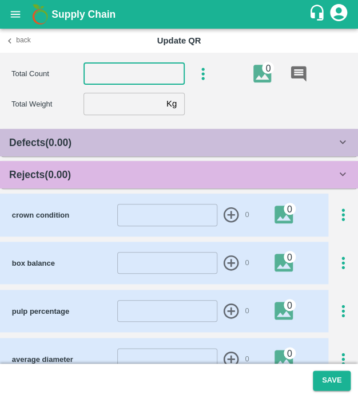
click at [152, 73] on input "number" at bounding box center [134, 74] width 101 height 22
type input "5"
click at [114, 105] on input "number" at bounding box center [123, 104] width 78 height 22
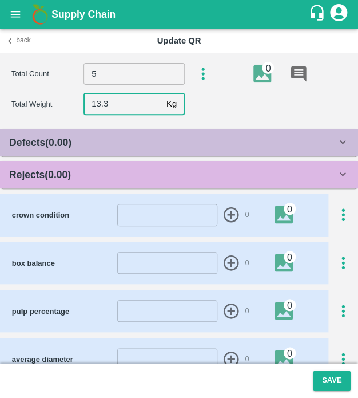
type input "13.3"
click at [103, 169] on div "Rejects ( 0.00 )" at bounding box center [172, 175] width 327 height 16
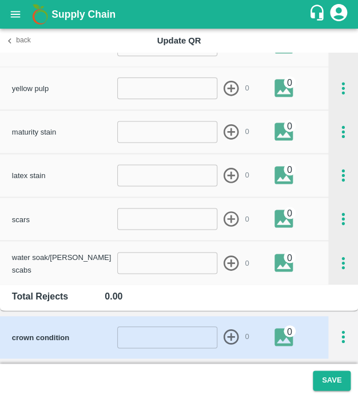
scroll to position [284, 0]
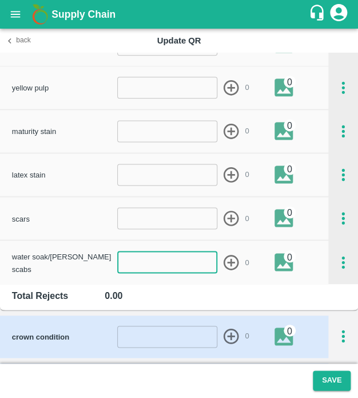
click at [133, 260] on input "number" at bounding box center [167, 262] width 100 height 22
type input "1"
click at [236, 254] on icon "button" at bounding box center [231, 262] width 19 height 19
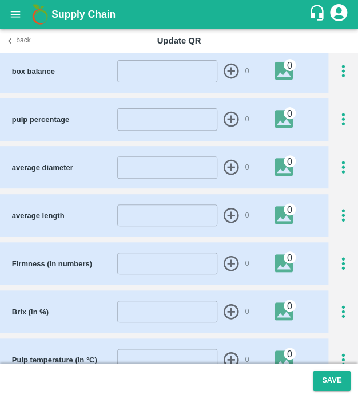
scroll to position [597, 0]
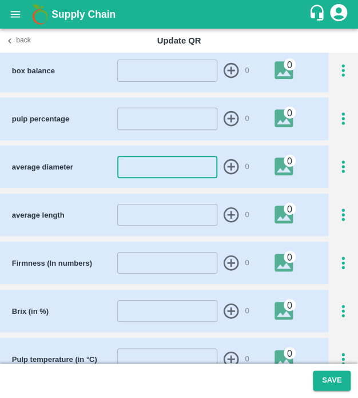
click at [172, 166] on input "number" at bounding box center [167, 167] width 100 height 22
type input "44"
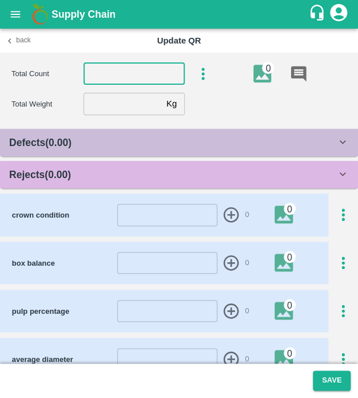
click at [139, 73] on input "number" at bounding box center [134, 74] width 101 height 22
type input "5"
click at [118, 99] on input "number" at bounding box center [123, 104] width 78 height 22
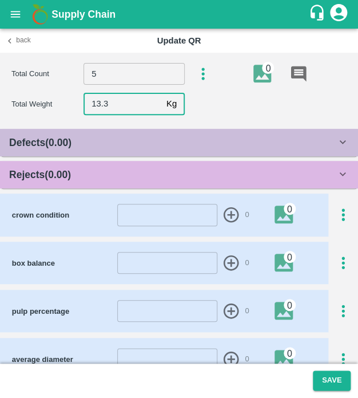
type input "13.3"
click at [87, 178] on div "Rejects ( 0.00 )" at bounding box center [172, 175] width 327 height 16
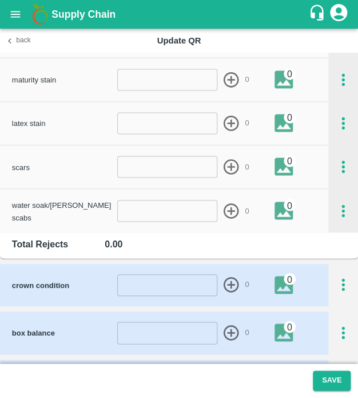
scroll to position [324, 0]
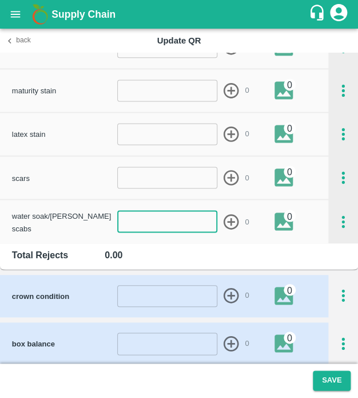
click at [153, 229] on input "number" at bounding box center [167, 222] width 100 height 22
type input "1"
click at [225, 215] on icon "button" at bounding box center [231, 220] width 15 height 15
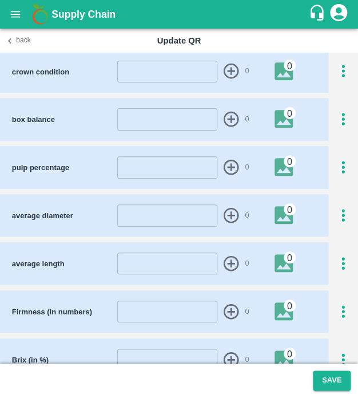
scroll to position [552, 0]
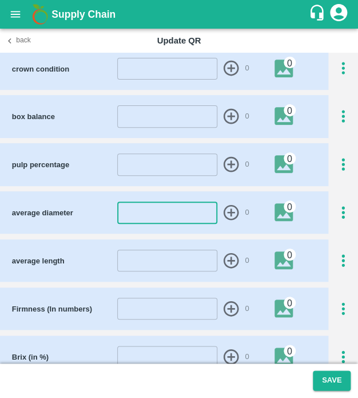
click at [137, 210] on input "number" at bounding box center [167, 212] width 100 height 22
type input "44"
click at [229, 207] on icon "button" at bounding box center [231, 212] width 19 height 19
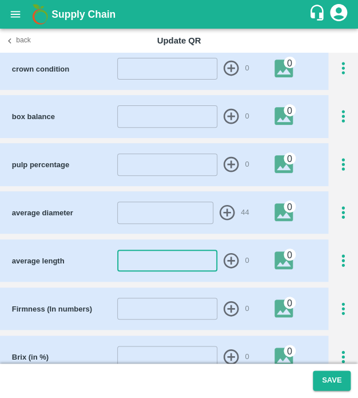
click at [155, 266] on input "number" at bounding box center [167, 261] width 100 height 22
type input "24"
click at [229, 254] on icon "button" at bounding box center [231, 260] width 19 height 19
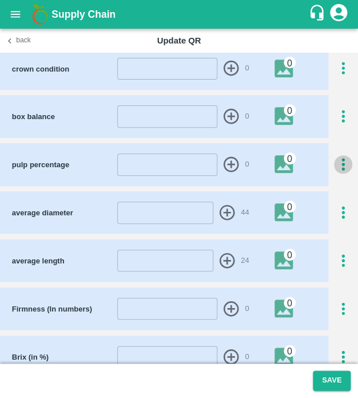
click at [342, 160] on icon "button" at bounding box center [343, 165] width 3 height 13
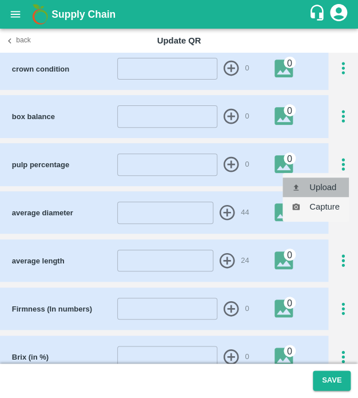
click at [332, 180] on li "Upload" at bounding box center [316, 186] width 66 height 19
type input "C:\fakepath\IMG_20250407_141828.jpg"
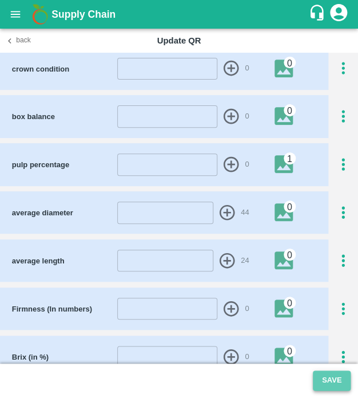
click at [321, 387] on button "Save" at bounding box center [332, 380] width 38 height 20
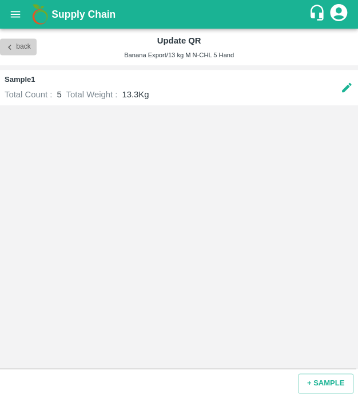
click at [30, 51] on button "Back" at bounding box center [18, 47] width 37 height 17
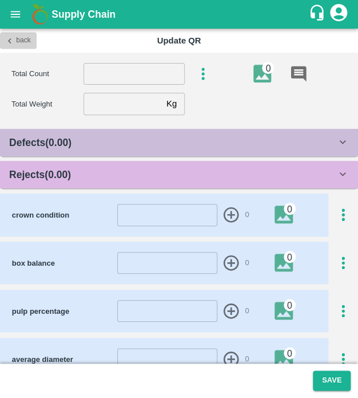
click at [9, 36] on icon "button" at bounding box center [10, 40] width 10 height 10
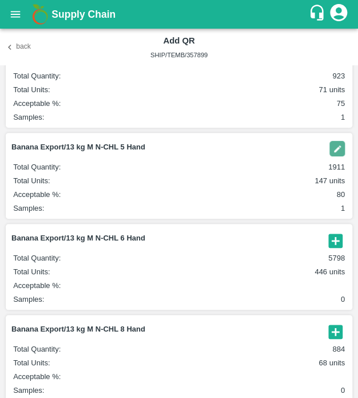
scroll to position [101, 0]
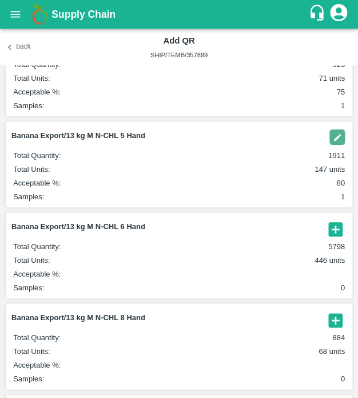
click at [334, 235] on icon "button" at bounding box center [336, 229] width 14 height 14
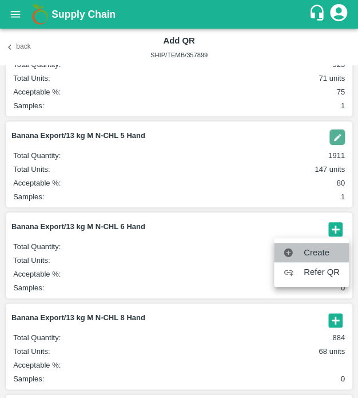
click at [320, 251] on span "Create" at bounding box center [322, 252] width 36 height 13
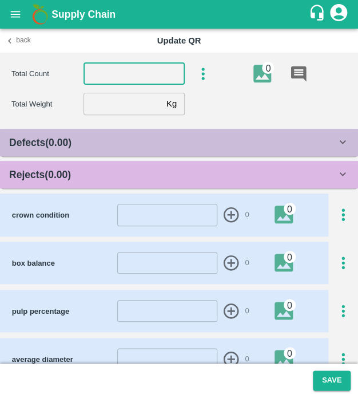
click at [148, 73] on input "number" at bounding box center [134, 74] width 101 height 22
type input "6"
click at [92, 101] on input "number" at bounding box center [123, 104] width 78 height 22
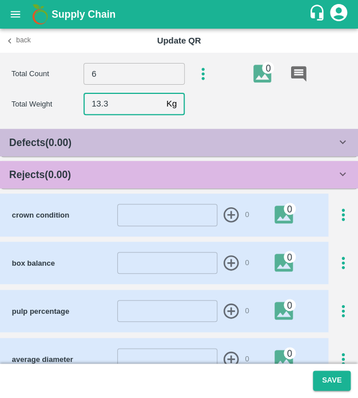
click at [92, 101] on input "13.3" at bounding box center [123, 104] width 78 height 22
click at [117, 105] on input "13.3" at bounding box center [123, 104] width 78 height 22
type input "13.1"
click at [105, 148] on div "Defects ( 0.00 )" at bounding box center [172, 142] width 327 height 16
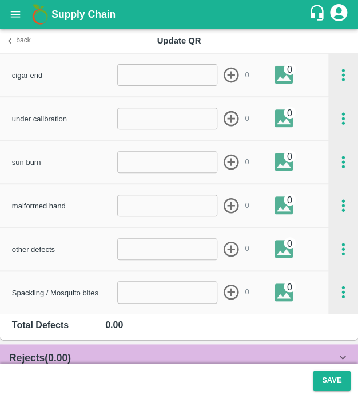
scroll to position [961, 0]
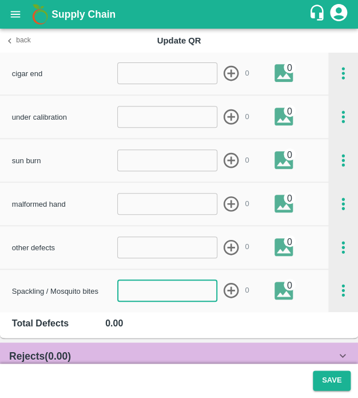
click at [151, 284] on input "number" at bounding box center [167, 290] width 100 height 22
type input "1"
click at [233, 283] on icon "button" at bounding box center [231, 290] width 19 height 19
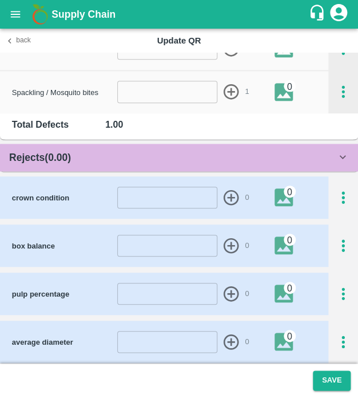
scroll to position [1155, 0]
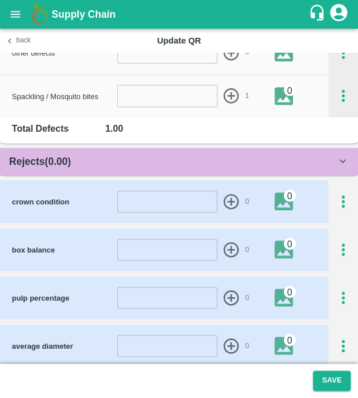
click at [247, 162] on div "Rejects ( 0.00 )" at bounding box center [172, 161] width 327 height 16
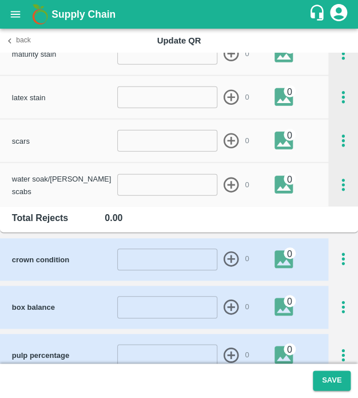
scroll to position [1503, 0]
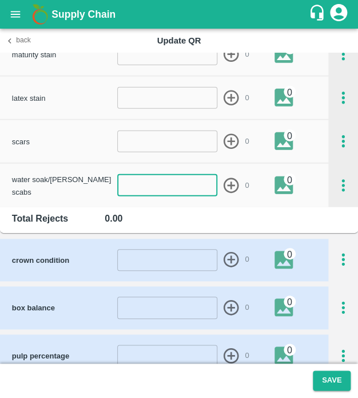
click at [117, 183] on input "number" at bounding box center [167, 186] width 100 height 22
type input "1"
click at [226, 183] on icon "button" at bounding box center [231, 185] width 19 height 19
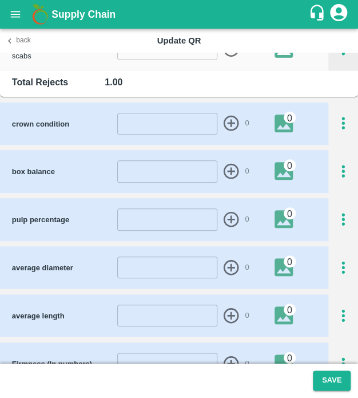
scroll to position [1640, 0]
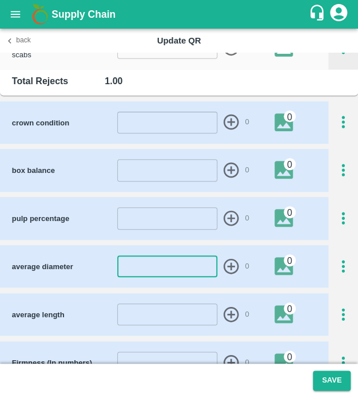
click at [158, 266] on input "number" at bounding box center [167, 266] width 100 height 22
type input "44"
click at [231, 261] on icon "button" at bounding box center [231, 266] width 19 height 19
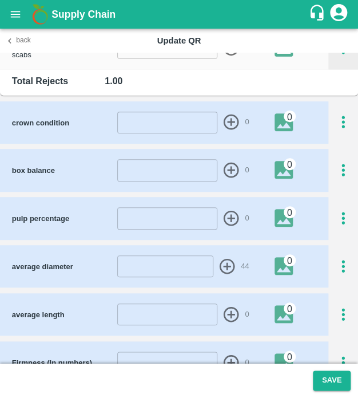
click at [184, 316] on input "number" at bounding box center [167, 314] width 100 height 22
type input "23"
click at [224, 310] on icon "button" at bounding box center [231, 314] width 19 height 19
click at [330, 222] on div at bounding box center [344, 218] width 30 height 19
click at [334, 221] on icon "button" at bounding box center [343, 218] width 19 height 19
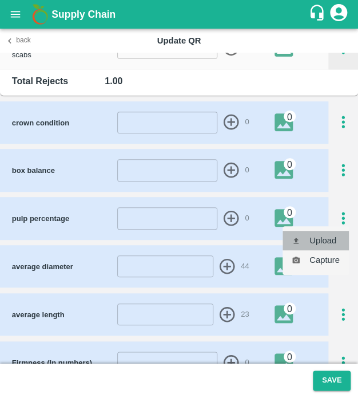
click at [323, 238] on li "Upload" at bounding box center [316, 240] width 66 height 19
type input "C:\fakepath\IMG_20250407_141828.jpg"
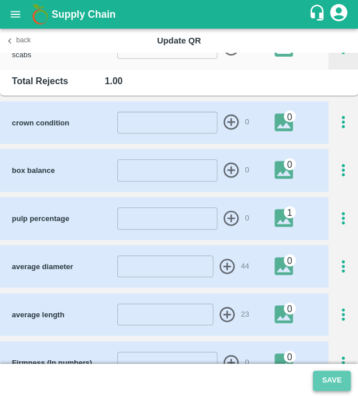
click at [333, 375] on button "Save" at bounding box center [332, 380] width 38 height 20
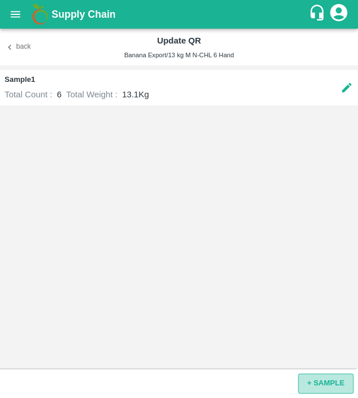
click at [329, 377] on button "+ SAMPLE" at bounding box center [326, 383] width 56 height 20
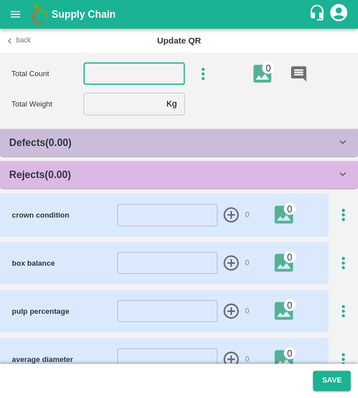
click at [161, 75] on input "number" at bounding box center [134, 74] width 101 height 22
type input "6"
click at [145, 102] on input "number" at bounding box center [123, 104] width 78 height 22
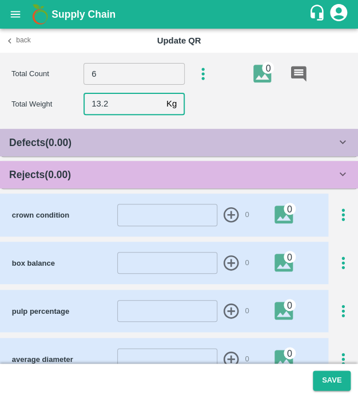
type input "13.2"
click at [109, 172] on div "Rejects ( 0.00 )" at bounding box center [172, 175] width 327 height 16
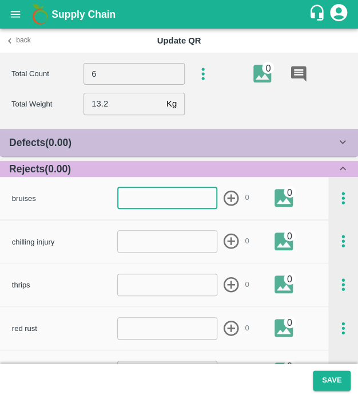
click at [154, 196] on input "number" at bounding box center [167, 198] width 100 height 22
click at [127, 144] on div "Defects ( 0.00 )" at bounding box center [172, 142] width 327 height 16
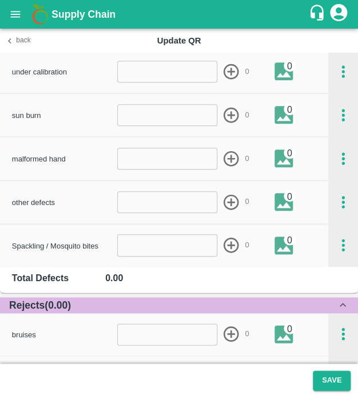
scroll to position [1015, 0]
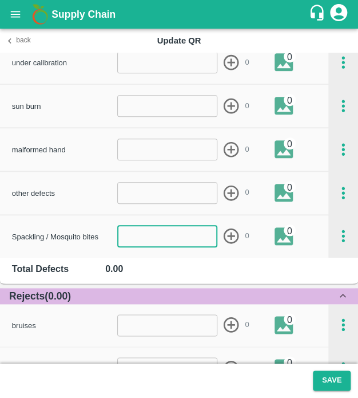
click at [165, 235] on input "number" at bounding box center [167, 236] width 100 height 22
type input "1"
click at [227, 228] on icon "button" at bounding box center [231, 235] width 15 height 15
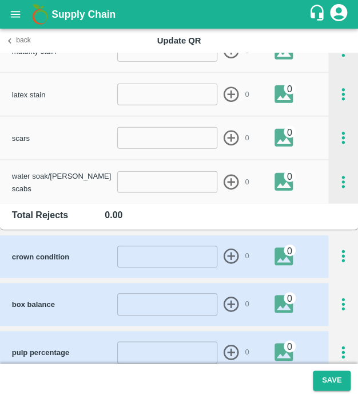
scroll to position [1488, 0]
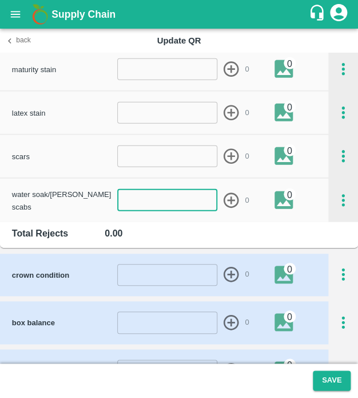
click at [148, 195] on input "number" at bounding box center [167, 200] width 100 height 22
type input "1"
click at [227, 193] on icon "button" at bounding box center [231, 199] width 15 height 15
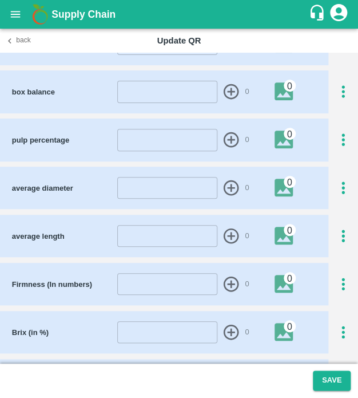
scroll to position [1720, 0]
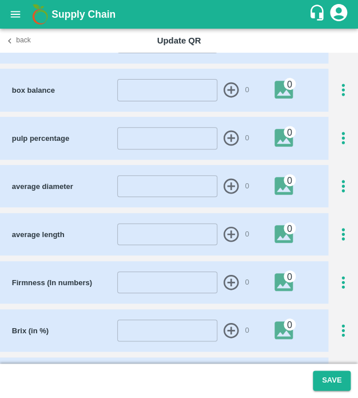
click at [163, 232] on input "number" at bounding box center [167, 234] width 100 height 22
type input "19"
click at [233, 233] on icon "button" at bounding box center [231, 234] width 19 height 19
click at [179, 184] on input "number" at bounding box center [167, 186] width 100 height 22
click at [164, 179] on input "44" at bounding box center [167, 186] width 100 height 22
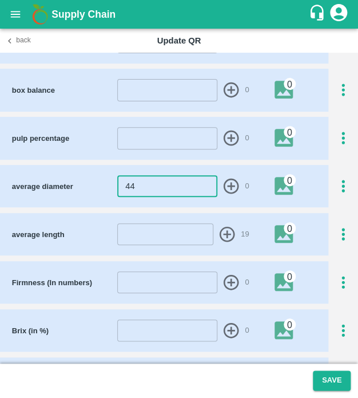
type input "4"
type input "38"
click at [225, 183] on icon "button" at bounding box center [231, 186] width 19 height 19
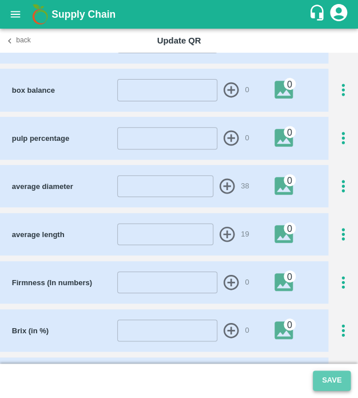
click at [338, 371] on button "Save" at bounding box center [332, 380] width 38 height 20
click at [343, 129] on icon "button" at bounding box center [343, 138] width 19 height 19
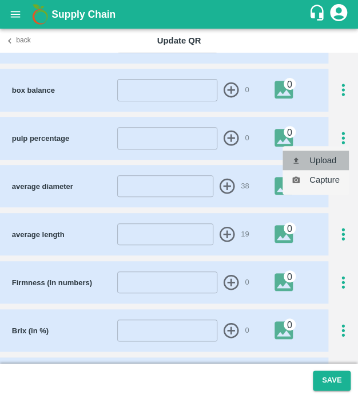
click at [331, 151] on li "Upload" at bounding box center [316, 160] width 66 height 19
type input "C:\fakepath\IMG_20250407_141828.jpg"
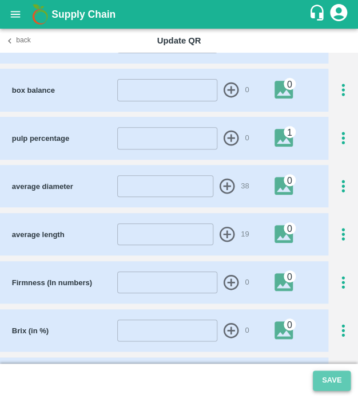
click at [316, 373] on button "Save" at bounding box center [332, 380] width 38 height 20
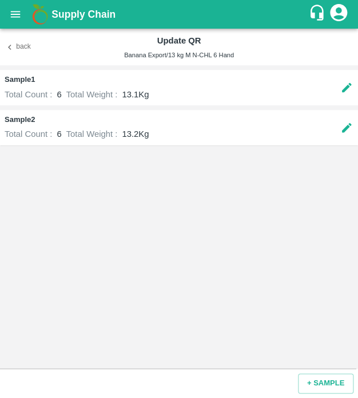
click at [15, 43] on button "Back" at bounding box center [18, 47] width 37 height 17
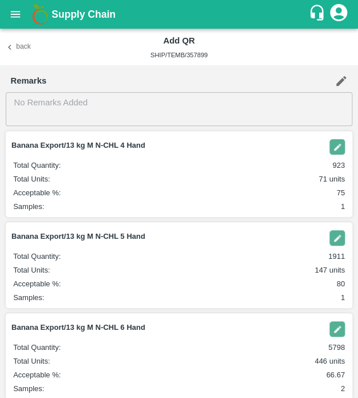
scroll to position [188, 0]
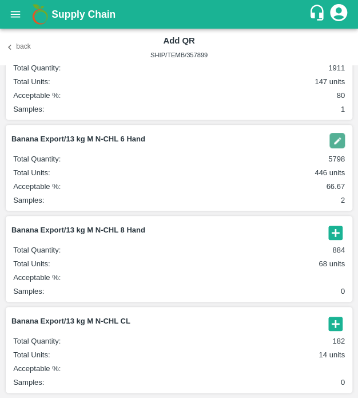
click at [336, 143] on img "button" at bounding box center [337, 140] width 15 height 15
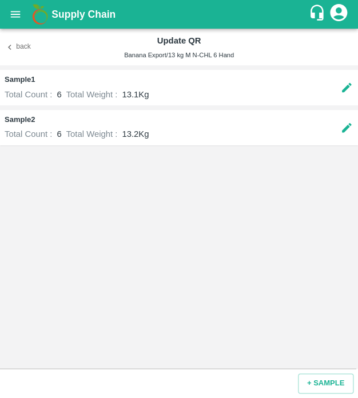
click at [338, 84] on div "Sample 1 Total Count : 6 Total Weight : 13.1 Kg" at bounding box center [179, 87] width 358 height 35
click at [348, 90] on icon at bounding box center [347, 87] width 13 height 13
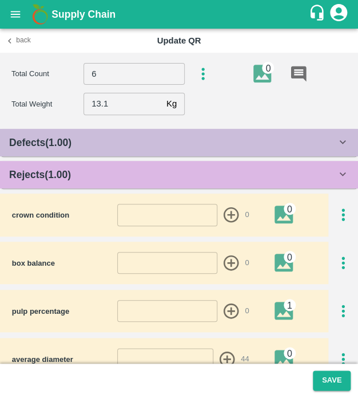
click at [202, 64] on div "Total Count 6 ​ 0" at bounding box center [184, 74] width 347 height 24
click at [200, 78] on icon "button" at bounding box center [203, 74] width 19 height 19
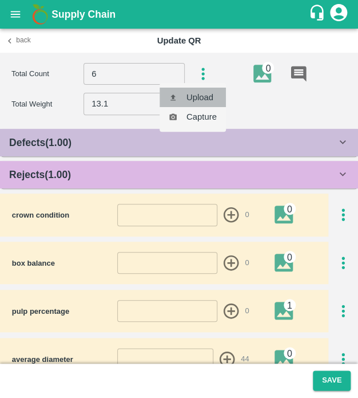
click at [196, 97] on li "Upload" at bounding box center [193, 97] width 66 height 19
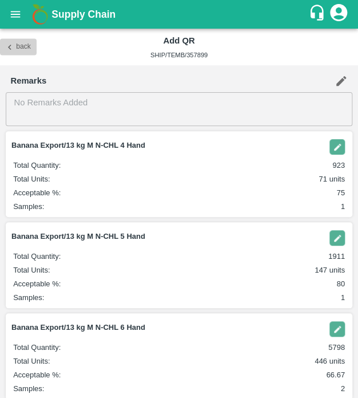
click at [10, 41] on button "Back" at bounding box center [18, 47] width 37 height 17
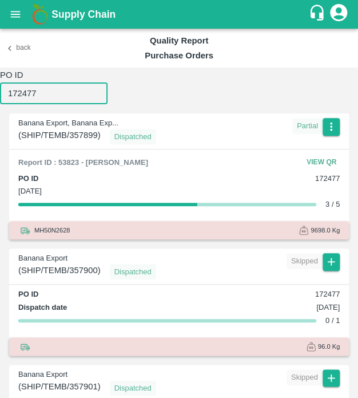
click at [62, 84] on input "172477" at bounding box center [54, 93] width 108 height 22
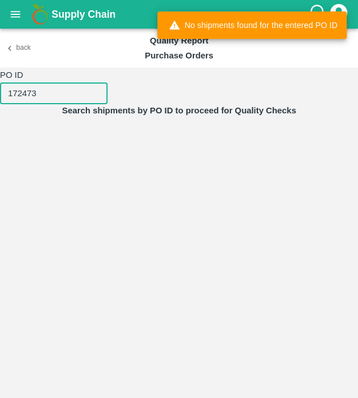
type input "172473"
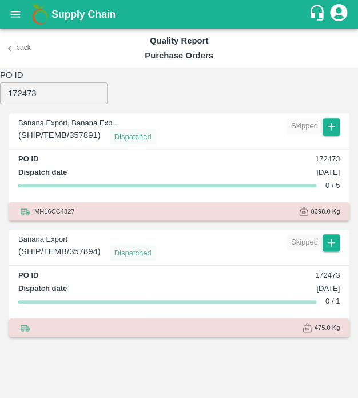
click at [340, 123] on div "Banana Export, Banana Exp... ( SHIP/TEMB/357891 ) Dispatched Skipped" at bounding box center [179, 128] width 340 height 31
click at [330, 120] on button "button" at bounding box center [331, 126] width 17 height 17
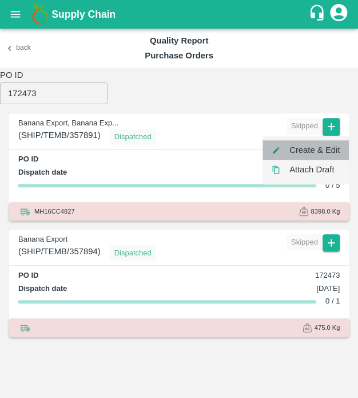
click at [327, 153] on li "Create & Edit" at bounding box center [306, 149] width 86 height 19
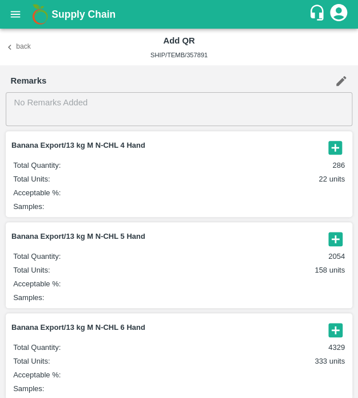
click at [331, 145] on icon "button" at bounding box center [336, 148] width 14 height 14
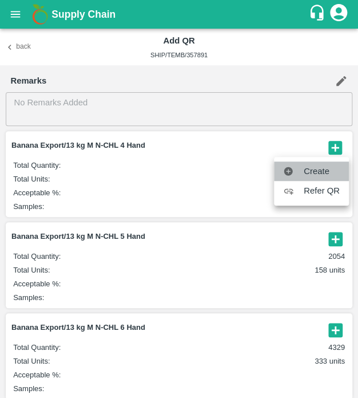
click at [322, 168] on span "Create" at bounding box center [322, 171] width 36 height 13
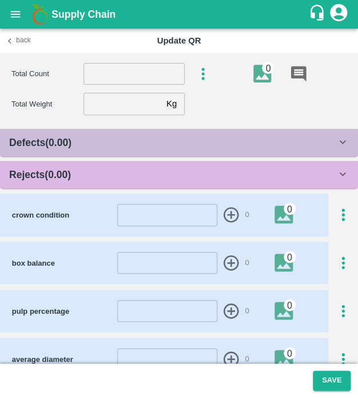
click at [153, 73] on input "number" at bounding box center [134, 74] width 101 height 22
type input "4"
click at [137, 112] on input "number" at bounding box center [123, 104] width 78 height 22
type input "13.1"
click at [194, 178] on div "Rejects ( 0.00 )" at bounding box center [172, 175] width 327 height 16
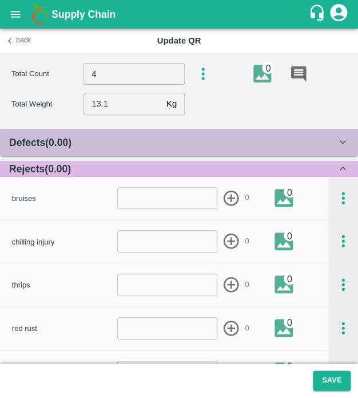
click at [153, 140] on div "Defects ( 0.00 )" at bounding box center [172, 142] width 327 height 16
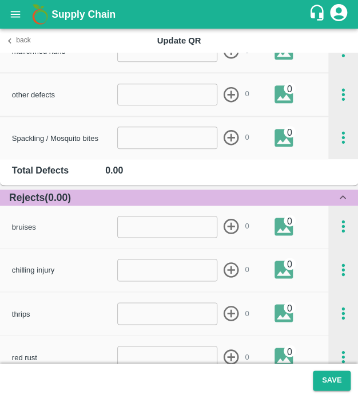
scroll to position [1113, 0]
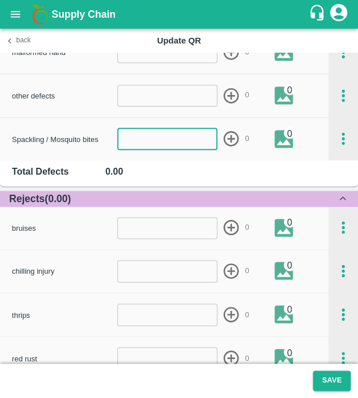
click at [153, 146] on input "number" at bounding box center [167, 139] width 100 height 22
type input "1"
click at [236, 138] on icon "button" at bounding box center [231, 138] width 15 height 15
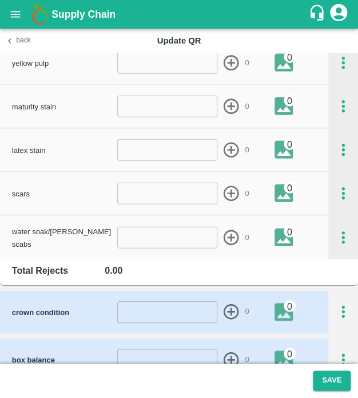
scroll to position [1449, 0]
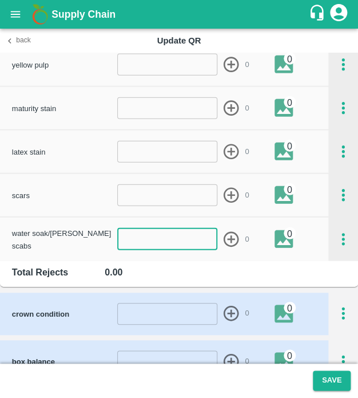
click at [180, 239] on input "number" at bounding box center [167, 239] width 100 height 22
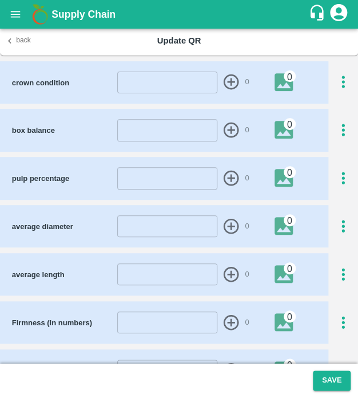
scroll to position [1699, 0]
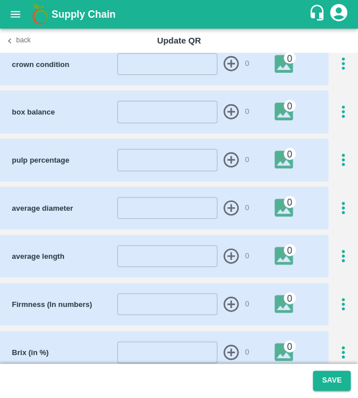
click at [167, 208] on input "number" at bounding box center [167, 208] width 100 height 22
type input "44"
click at [227, 212] on icon "button" at bounding box center [231, 207] width 15 height 15
click at [172, 252] on input "number" at bounding box center [167, 256] width 100 height 22
type input "25"
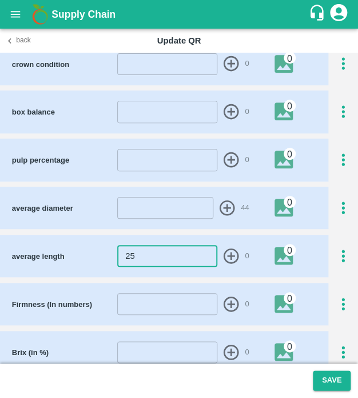
click at [224, 242] on div "average length 25 ​ 0 0" at bounding box center [164, 256] width 329 height 42
click at [225, 247] on icon "button" at bounding box center [231, 256] width 19 height 19
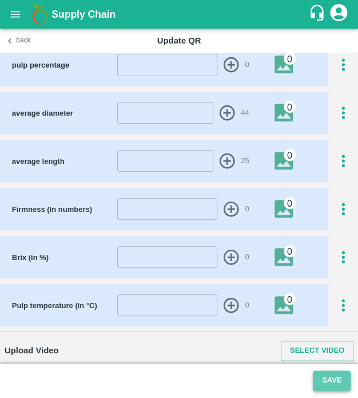
click at [326, 382] on button "Save" at bounding box center [332, 380] width 38 height 20
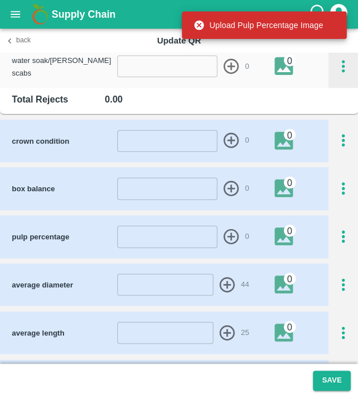
scroll to position [1616, 0]
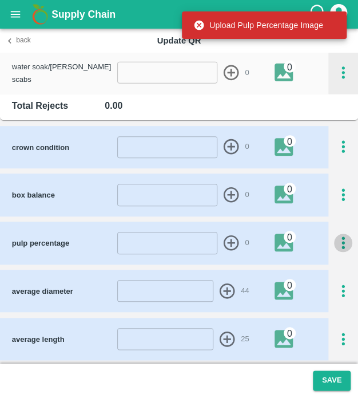
click at [334, 235] on icon "button" at bounding box center [343, 242] width 19 height 19
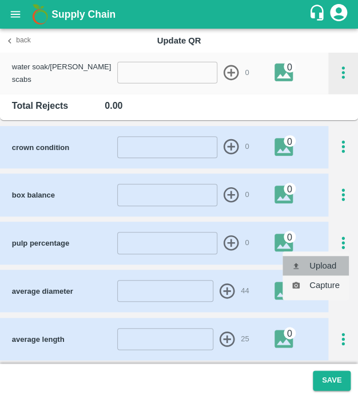
click at [333, 256] on li "Upload" at bounding box center [316, 265] width 66 height 19
type input "C:\fakepath\IMG_20250502_141722.jpg"
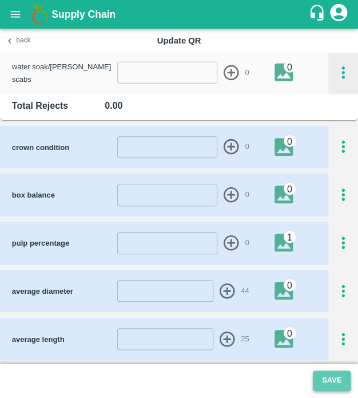
click at [337, 382] on button "Save" at bounding box center [332, 380] width 38 height 20
click at [282, 247] on img at bounding box center [288, 242] width 27 height 18
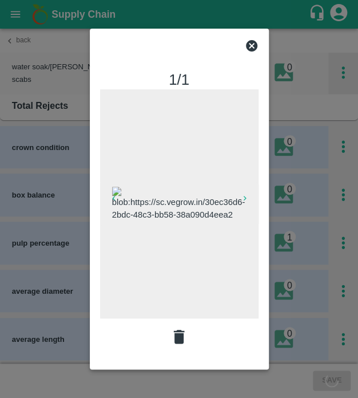
click at [251, 43] on icon at bounding box center [251, 45] width 11 height 11
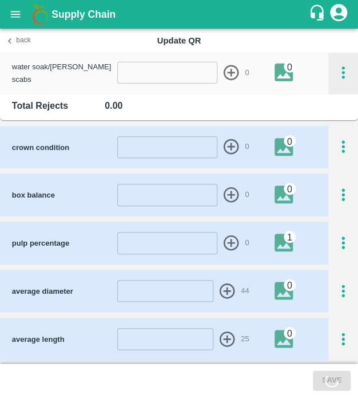
scroll to position [1792, 0]
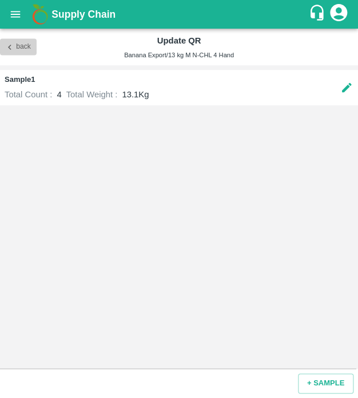
click at [13, 54] on button "Back" at bounding box center [18, 47] width 37 height 17
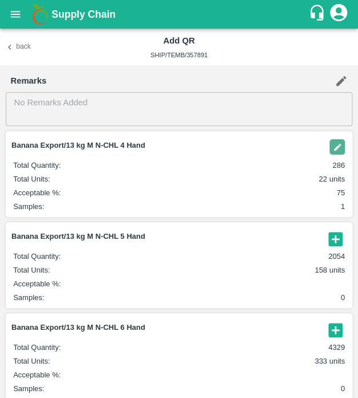
scroll to position [54, 0]
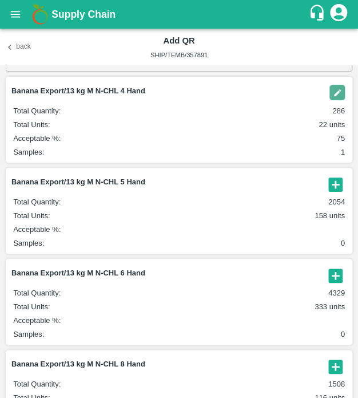
click at [329, 184] on icon "button" at bounding box center [336, 184] width 14 height 14
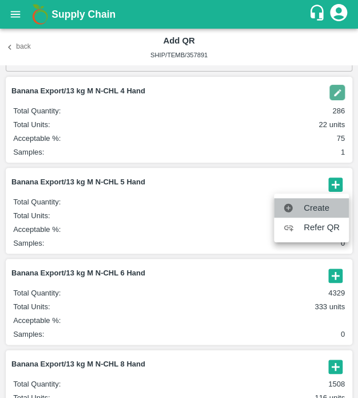
click at [307, 215] on li "Create" at bounding box center [311, 207] width 75 height 19
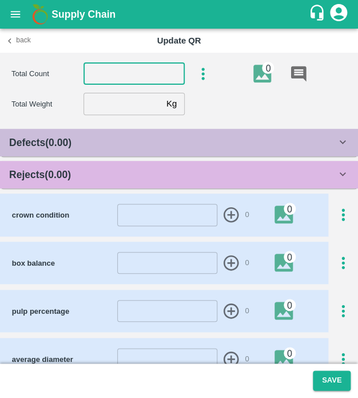
click at [130, 72] on input "number" at bounding box center [134, 74] width 101 height 22
type input "5"
click at [138, 110] on input "number" at bounding box center [123, 104] width 78 height 22
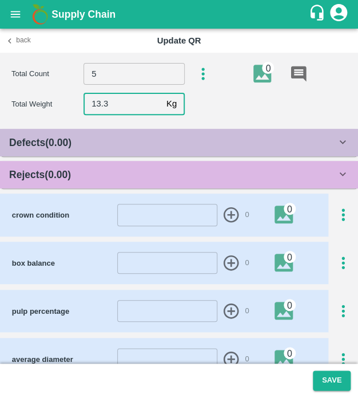
type input "13.3"
click at [145, 175] on div "Rejects ( 0.00 )" at bounding box center [172, 175] width 327 height 16
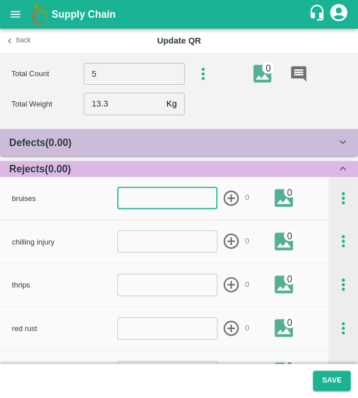
click at [151, 200] on input "number" at bounding box center [167, 198] width 100 height 22
click at [188, 145] on div "Defects ( 0.00 )" at bounding box center [172, 142] width 327 height 16
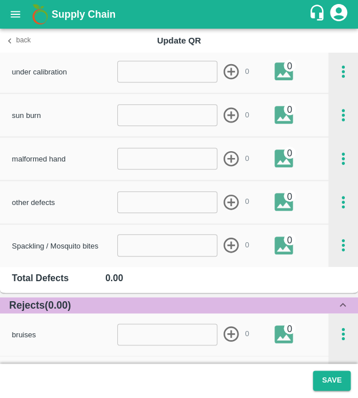
scroll to position [1007, 0]
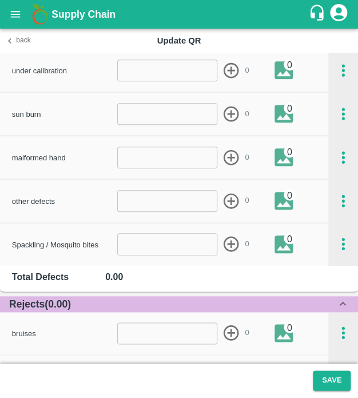
click at [172, 244] on input "number" at bounding box center [167, 244] width 100 height 22
type input "1"
click at [233, 238] on icon "button" at bounding box center [231, 243] width 15 height 15
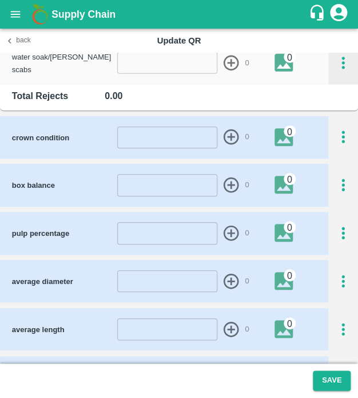
scroll to position [1629, 0]
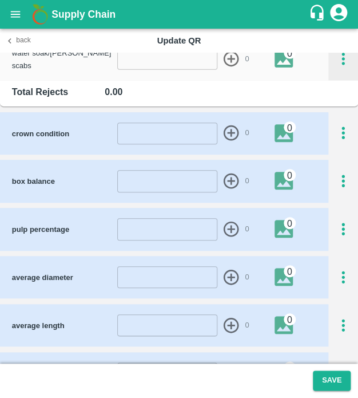
click at [157, 228] on input "number" at bounding box center [167, 229] width 100 height 22
click at [156, 276] on input "number" at bounding box center [167, 277] width 100 height 22
type input "44"
click at [228, 270] on icon "button" at bounding box center [231, 277] width 15 height 15
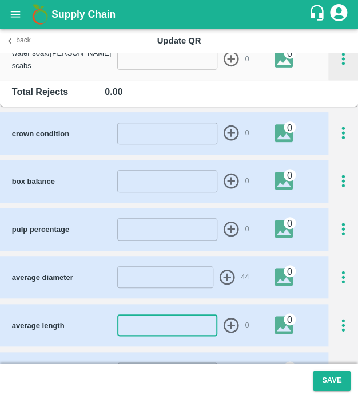
click at [174, 329] on input "number" at bounding box center [167, 325] width 100 height 22
type input "24"
click at [225, 320] on icon "button" at bounding box center [231, 325] width 19 height 19
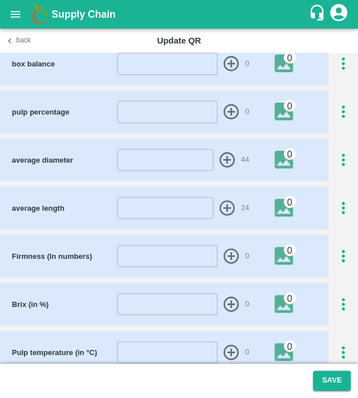
scroll to position [1794, 0]
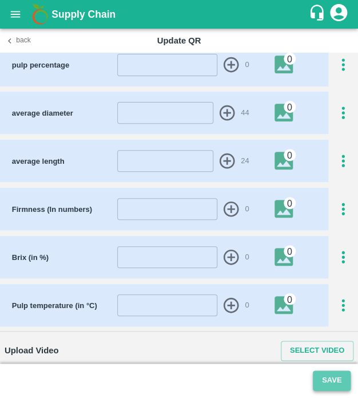
click at [320, 373] on button "Save" at bounding box center [332, 380] width 38 height 20
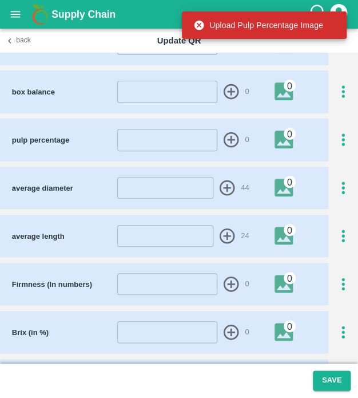
scroll to position [1716, 0]
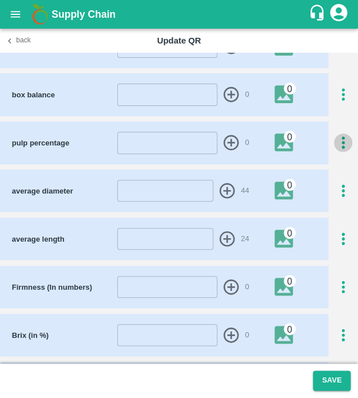
click at [339, 146] on icon "button" at bounding box center [343, 142] width 19 height 19
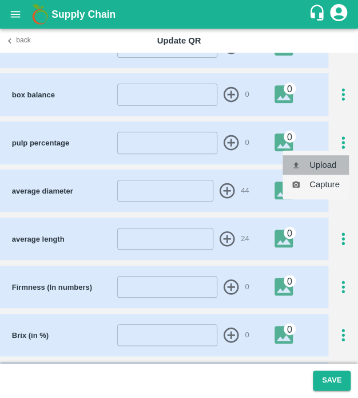
click at [330, 162] on li "Upload" at bounding box center [316, 164] width 66 height 19
type input "C:\fakepath\IMG_20250502_141722.jpg"
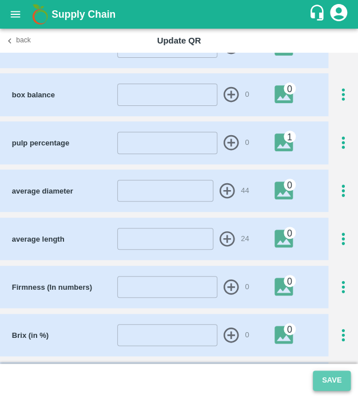
click at [337, 375] on button "Save" at bounding box center [332, 380] width 38 height 20
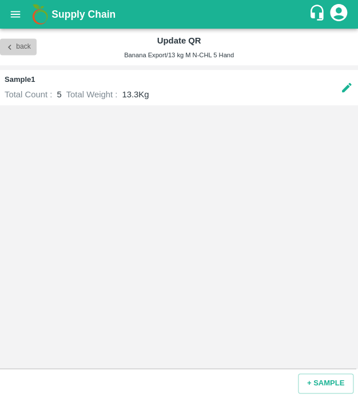
click at [15, 46] on button "Back" at bounding box center [18, 47] width 37 height 17
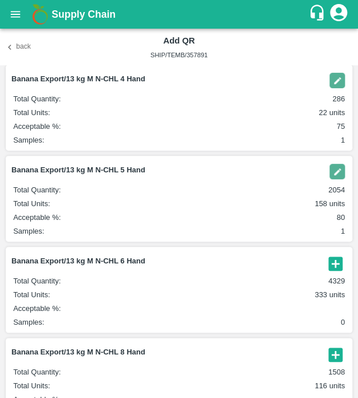
scroll to position [147, 0]
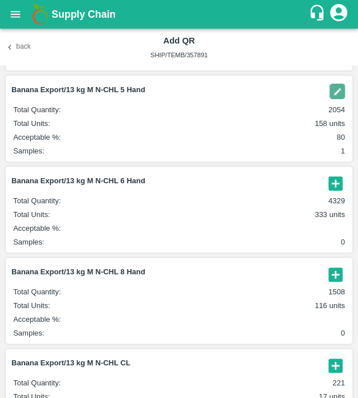
click at [331, 189] on icon "button" at bounding box center [336, 183] width 14 height 14
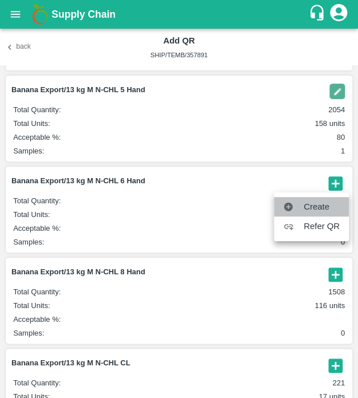
click at [329, 199] on li "Create" at bounding box center [311, 206] width 75 height 19
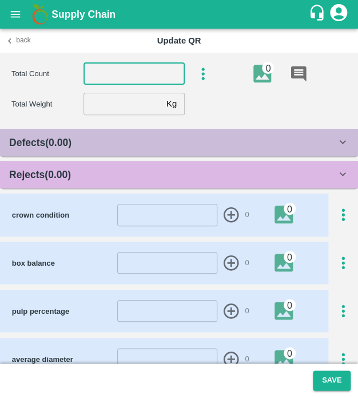
click at [153, 77] on input "number" at bounding box center [134, 74] width 101 height 22
type input "6"
click at [138, 104] on input "number" at bounding box center [123, 104] width 78 height 22
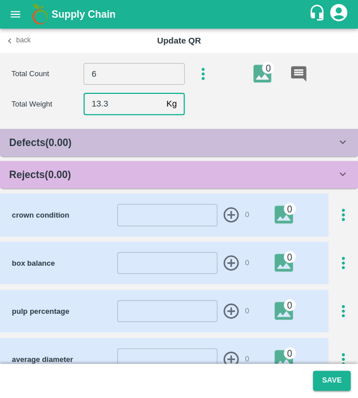
type input "13.3"
click at [105, 180] on div "Rejects ( 0.00 )" at bounding box center [172, 175] width 327 height 16
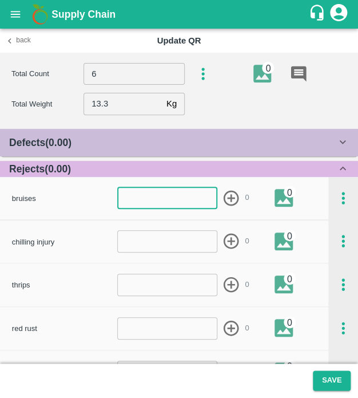
click at [160, 205] on input "number" at bounding box center [167, 198] width 100 height 22
type input "1"
click at [228, 195] on icon "button" at bounding box center [231, 198] width 19 height 19
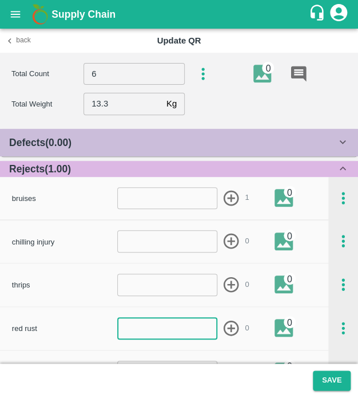
click at [128, 330] on input "number" at bounding box center [167, 328] width 100 height 22
type input "1"
click at [236, 323] on icon "button" at bounding box center [231, 328] width 19 height 19
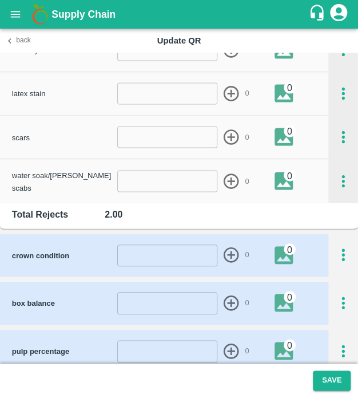
scroll to position [375, 0]
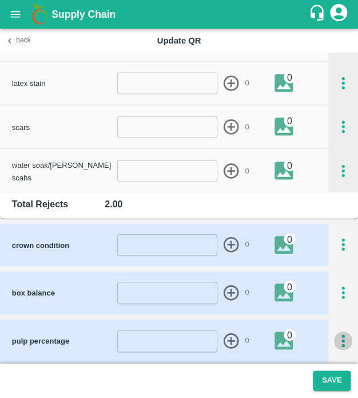
click at [342, 338] on icon "button" at bounding box center [343, 340] width 19 height 19
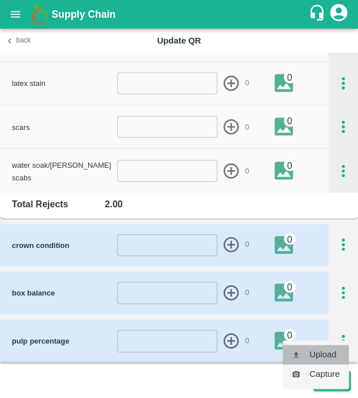
click at [336, 346] on li "Upload" at bounding box center [316, 354] width 66 height 19
type input "C:\fakepath\IMG_20250502_141722.jpg"
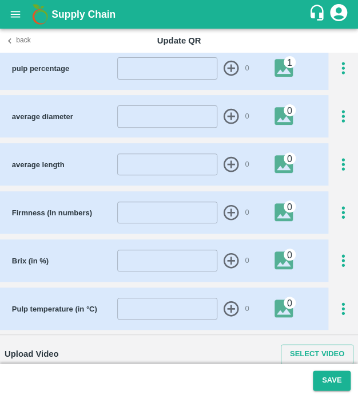
scroll to position [651, 0]
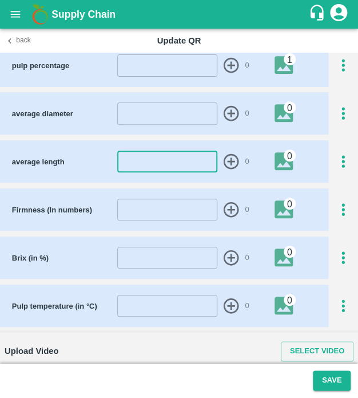
click at [168, 155] on input "number" at bounding box center [167, 162] width 100 height 22
type input "24"
click at [229, 157] on icon "button" at bounding box center [231, 161] width 15 height 15
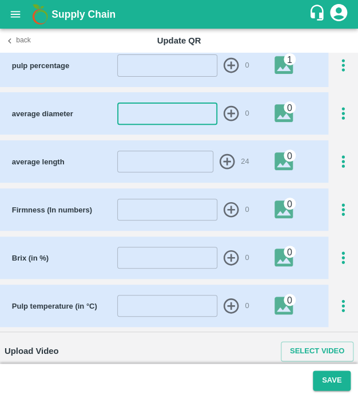
click at [193, 113] on input "number" at bounding box center [167, 113] width 100 height 22
type input "45"
click at [222, 109] on icon "button" at bounding box center [231, 113] width 19 height 19
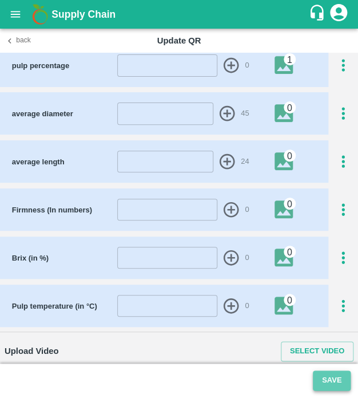
click at [341, 371] on button "Save" at bounding box center [332, 380] width 38 height 20
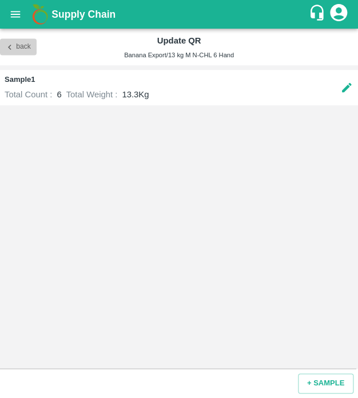
click at [25, 48] on button "Back" at bounding box center [18, 47] width 37 height 17
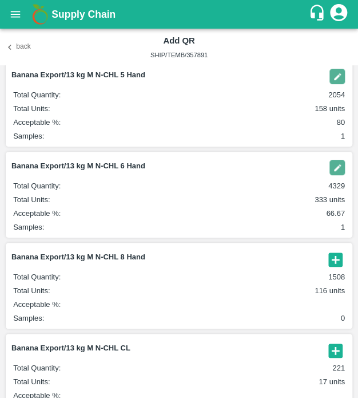
scroll to position [163, 0]
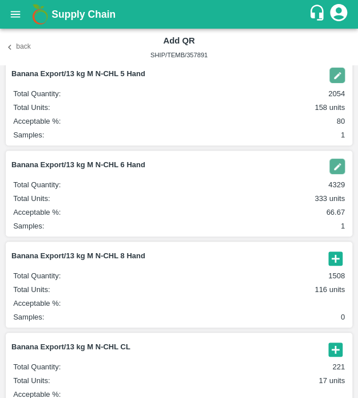
click at [338, 257] on icon "button" at bounding box center [336, 258] width 14 height 14
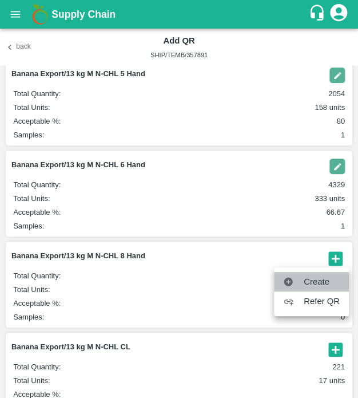
click at [329, 274] on li "Create" at bounding box center [311, 281] width 75 height 19
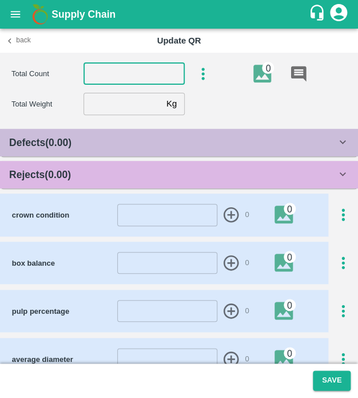
click at [145, 82] on input "number" at bounding box center [134, 74] width 101 height 22
type input "8"
click at [126, 96] on input "number" at bounding box center [123, 104] width 78 height 22
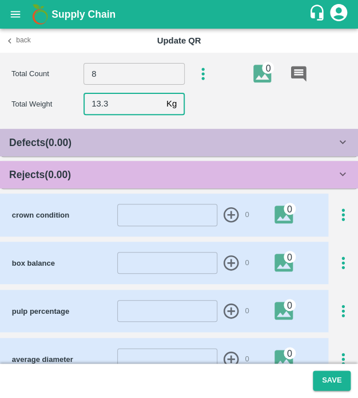
type input "13.3"
click at [106, 165] on div "Rejects ( 0.00 )" at bounding box center [179, 174] width 358 height 27
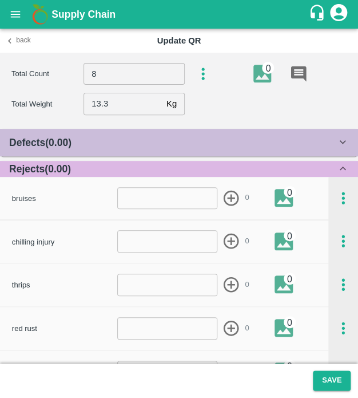
scroll to position [62, 0]
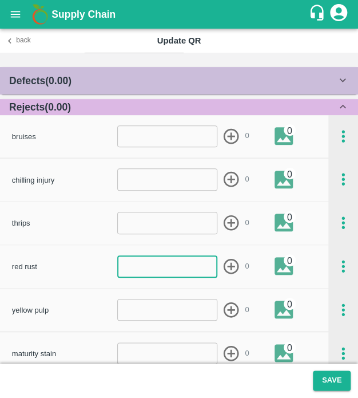
click at [142, 268] on input "number" at bounding box center [167, 266] width 100 height 22
type input "1"
click at [238, 269] on icon "button" at bounding box center [231, 266] width 19 height 19
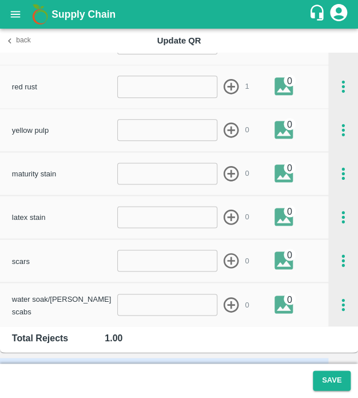
scroll to position [242, 0]
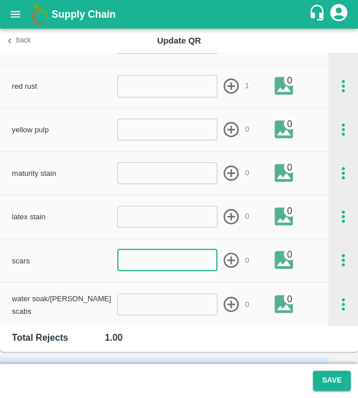
click at [193, 266] on input "number" at bounding box center [167, 260] width 100 height 22
type input "1"
click at [232, 258] on icon "button" at bounding box center [231, 260] width 19 height 19
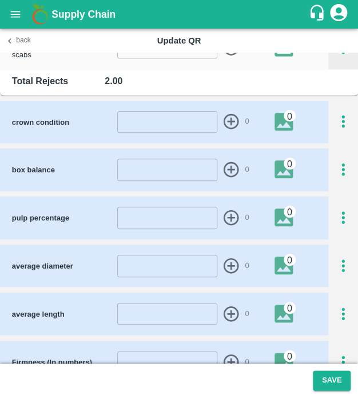
scroll to position [501, 0]
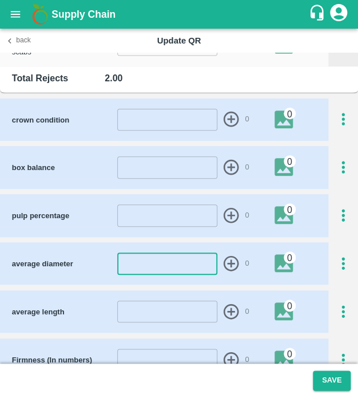
click at [174, 260] on input "number" at bounding box center [167, 263] width 100 height 22
type input "39"
click at [232, 256] on icon "button" at bounding box center [231, 263] width 15 height 15
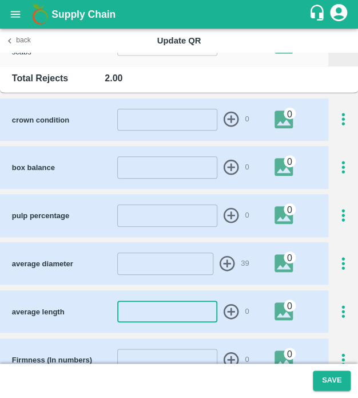
click at [169, 314] on input "number" at bounding box center [167, 311] width 100 height 22
type input "18"
click at [231, 304] on icon "button" at bounding box center [231, 311] width 15 height 15
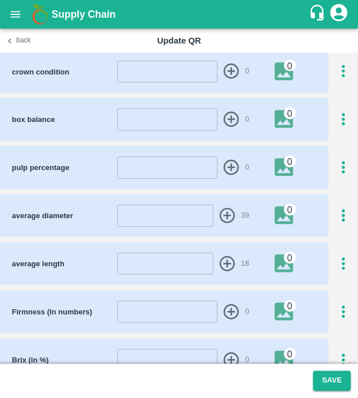
scroll to position [553, 0]
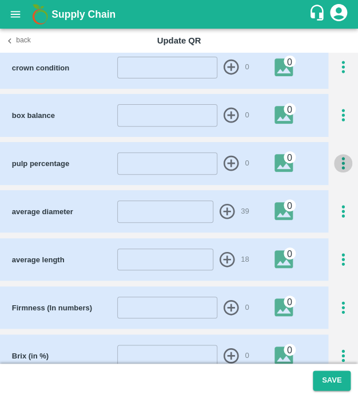
click at [341, 160] on icon "button" at bounding box center [343, 163] width 19 height 19
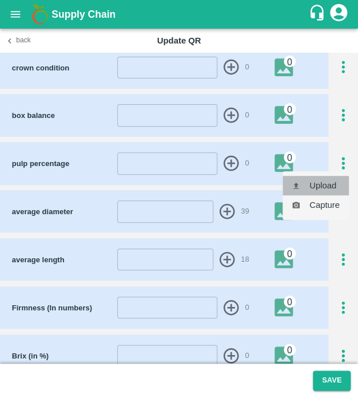
click at [327, 180] on li "Upload" at bounding box center [316, 185] width 66 height 19
type input "C:\fakepath\IMG_20250502_141722.jpg"
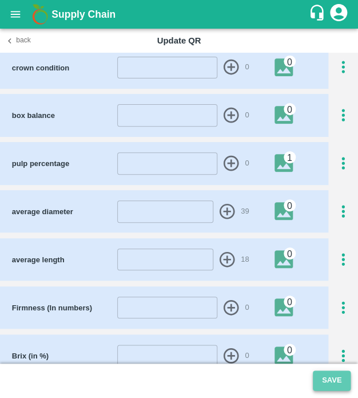
click at [329, 390] on button "Save" at bounding box center [332, 380] width 38 height 20
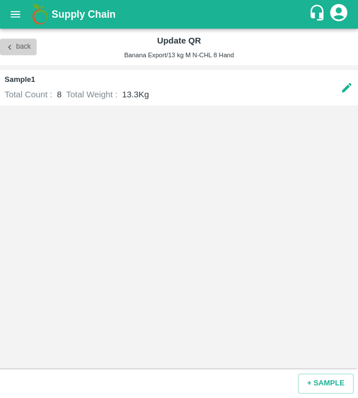
click at [23, 45] on button "Back" at bounding box center [18, 47] width 37 height 17
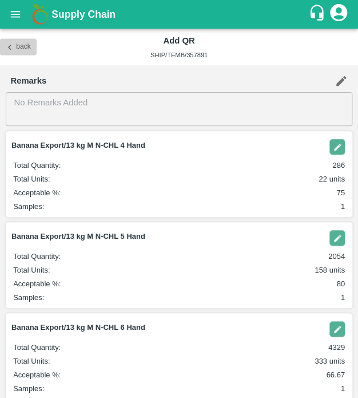
click at [23, 45] on button "Back" at bounding box center [18, 47] width 37 height 17
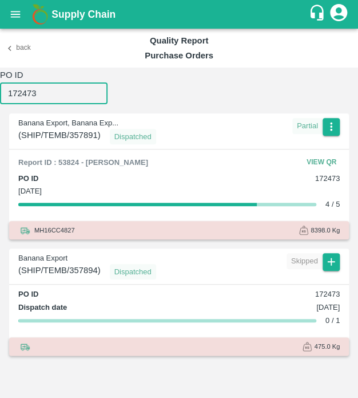
click at [48, 96] on input "172473" at bounding box center [54, 93] width 108 height 22
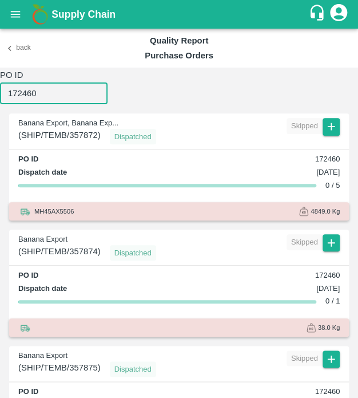
type input "172460"
click at [330, 129] on icon "button" at bounding box center [331, 126] width 13 height 13
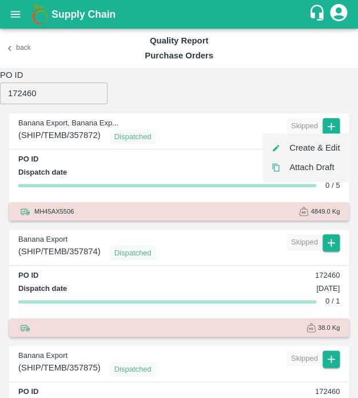
click at [330, 129] on div at bounding box center [179, 199] width 358 height 398
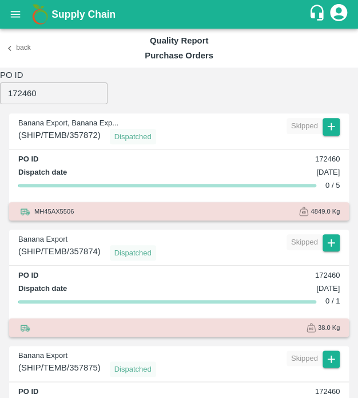
click at [332, 117] on div "Banana Export, Banana Exp... ( SHIP/TEMB/357872 ) Dispatched Skipped" at bounding box center [179, 128] width 340 height 31
click at [331, 114] on div "Banana Export, Banana Exp... ( SHIP/TEMB/357872 ) Dispatched Skipped" at bounding box center [179, 128] width 340 height 31
click at [329, 121] on icon "button" at bounding box center [331, 126] width 13 height 13
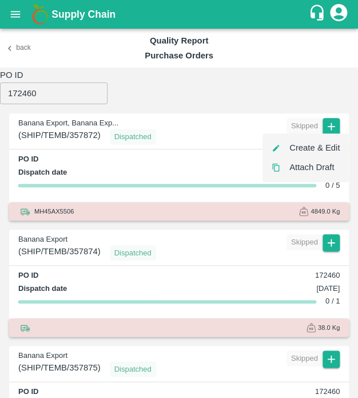
click at [324, 141] on li "Create & Edit" at bounding box center [306, 147] width 86 height 19
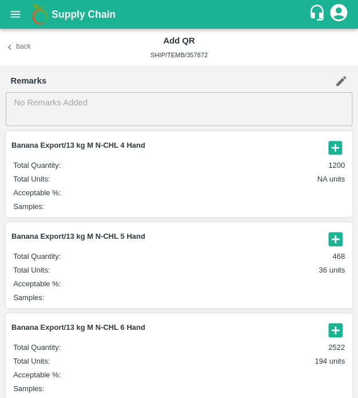
scroll to position [21, 0]
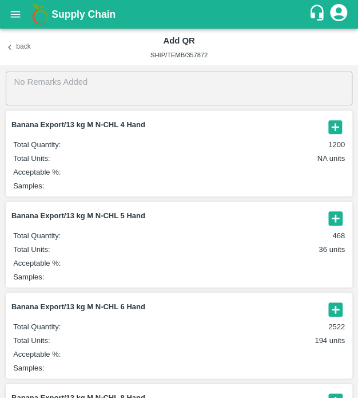
click at [332, 220] on icon "button" at bounding box center [336, 218] width 14 height 14
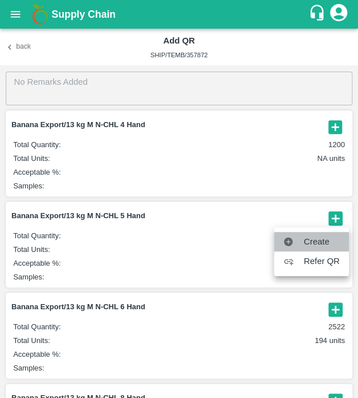
click at [323, 239] on span "Create" at bounding box center [322, 241] width 36 height 13
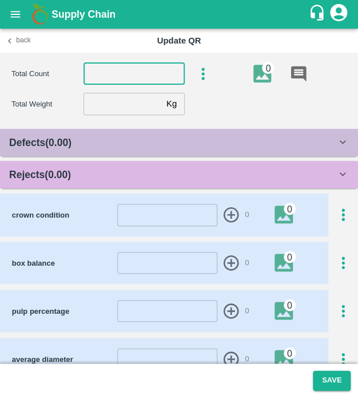
click at [149, 66] on input "number" at bounding box center [134, 74] width 101 height 22
type input "5"
click at [124, 113] on input "number" at bounding box center [123, 104] width 78 height 22
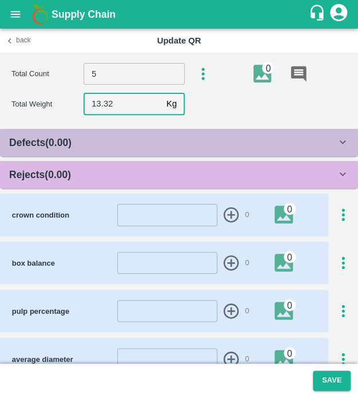
type input "13.32"
click at [104, 181] on div "Rejects ( 0.00 )" at bounding box center [172, 175] width 327 height 16
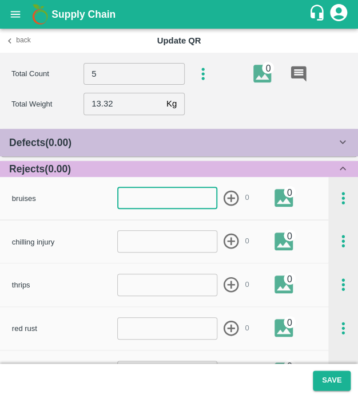
click at [119, 195] on input "number" at bounding box center [167, 198] width 100 height 22
type input "1"
click at [230, 201] on icon "button" at bounding box center [231, 197] width 15 height 15
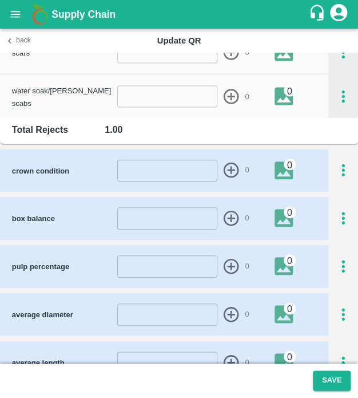
scroll to position [457, 0]
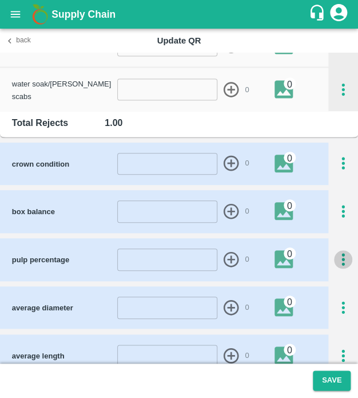
click at [339, 258] on icon "button" at bounding box center [343, 259] width 19 height 19
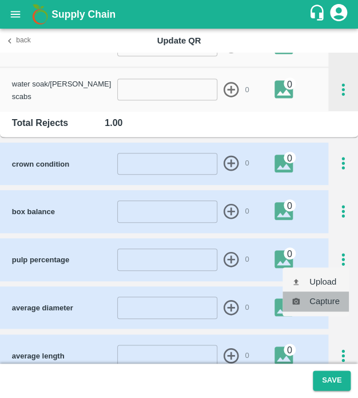
click at [330, 292] on li "Capture" at bounding box center [316, 300] width 66 height 19
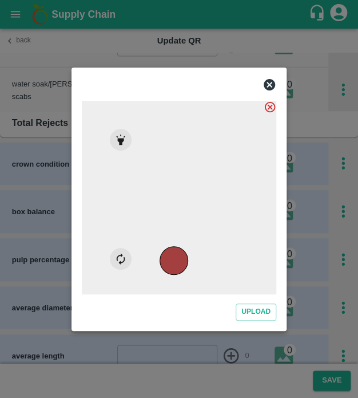
click at [275, 78] on icon at bounding box center [270, 85] width 14 height 14
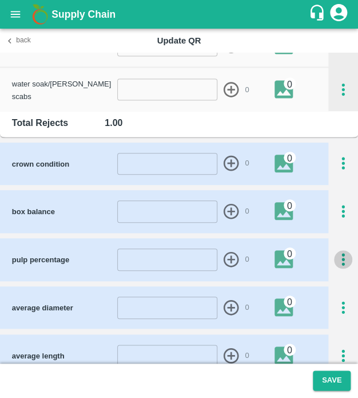
click at [335, 258] on icon "button" at bounding box center [343, 259] width 19 height 19
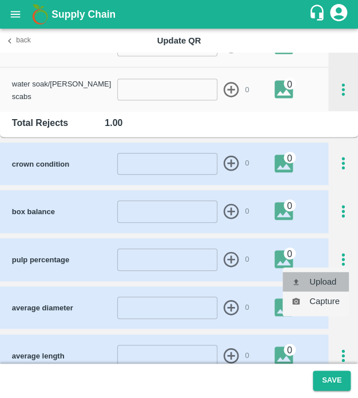
click at [323, 283] on li "Upload" at bounding box center [316, 281] width 66 height 19
type input "C:\fakepath\IMG_20250502_141722.jpg"
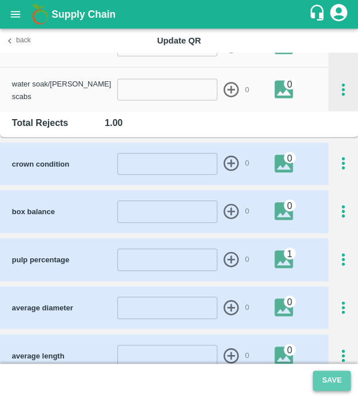
click at [336, 382] on button "Save" at bounding box center [332, 380] width 38 height 20
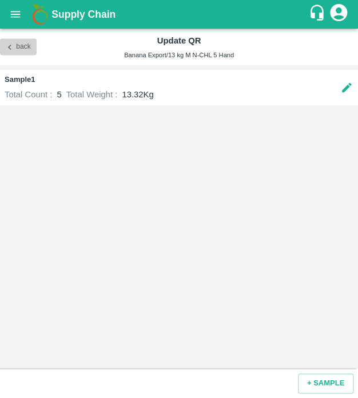
click at [16, 44] on button "Back" at bounding box center [18, 47] width 37 height 17
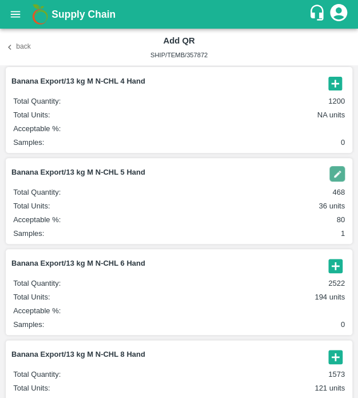
scroll to position [66, 0]
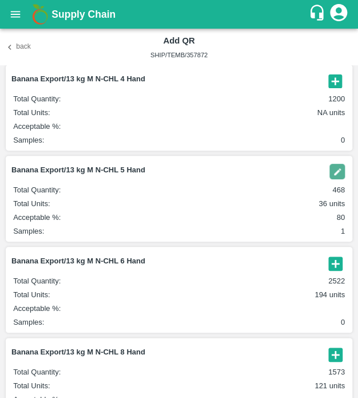
click at [336, 265] on icon "button" at bounding box center [336, 263] width 14 height 14
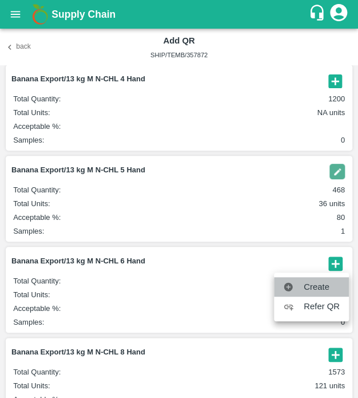
click at [327, 288] on span "Create" at bounding box center [322, 286] width 36 height 13
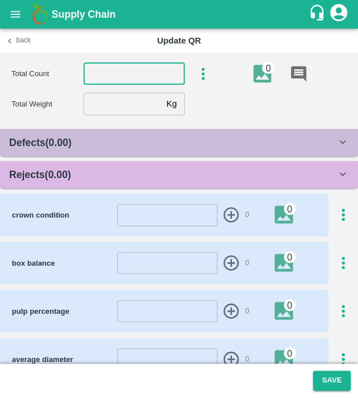
click at [157, 81] on input "number" at bounding box center [134, 74] width 101 height 22
type input "6"
click at [119, 100] on input "number" at bounding box center [123, 104] width 78 height 22
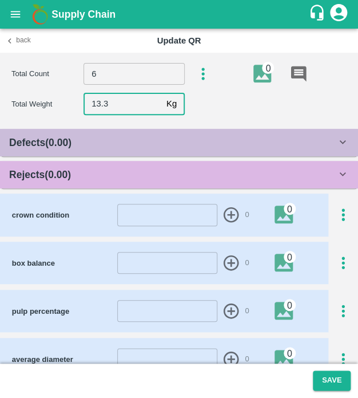
type input "13.3"
click at [103, 176] on div "Rejects ( 0.00 )" at bounding box center [172, 175] width 327 height 16
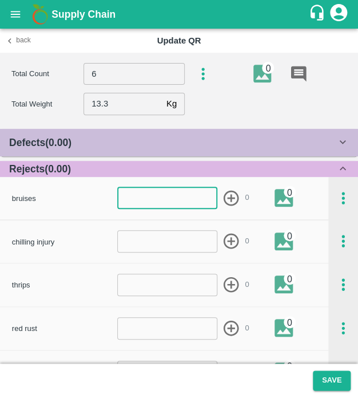
click at [158, 208] on input "number" at bounding box center [167, 198] width 100 height 22
type input "1"
click at [231, 201] on icon "button" at bounding box center [231, 198] width 19 height 19
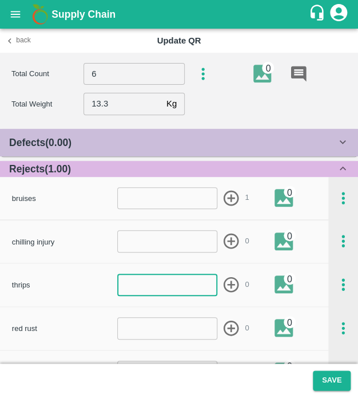
click at [160, 291] on input "number" at bounding box center [167, 285] width 100 height 22
type input "1"
click at [222, 280] on icon "button" at bounding box center [231, 284] width 19 height 19
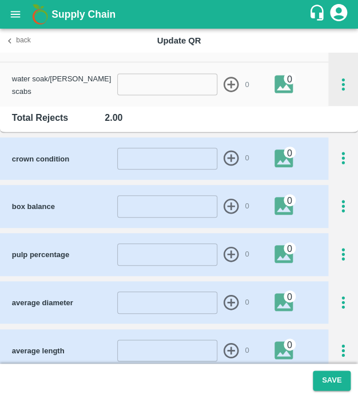
scroll to position [462, 0]
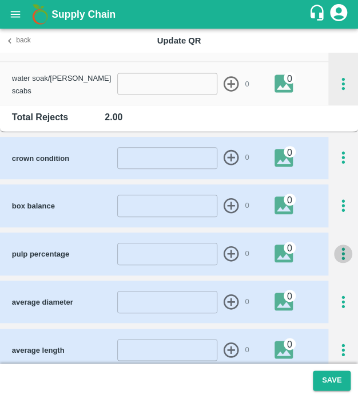
click at [342, 250] on icon "button" at bounding box center [343, 253] width 19 height 19
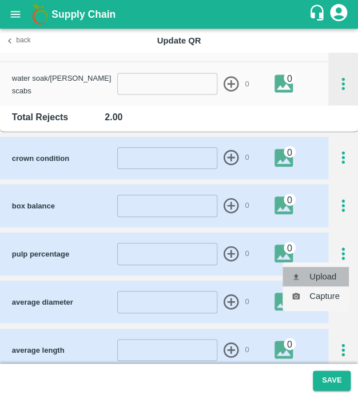
click at [325, 279] on li "Upload" at bounding box center [316, 276] width 66 height 19
type input "C:\fakepath\IMG_20250502_141722.jpg"
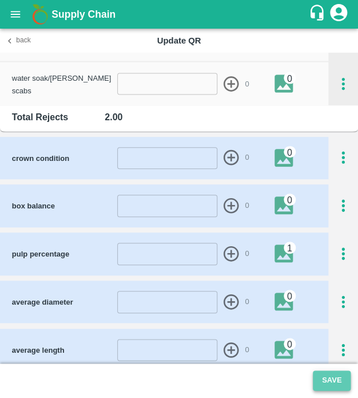
click at [326, 379] on button "Save" at bounding box center [332, 380] width 38 height 20
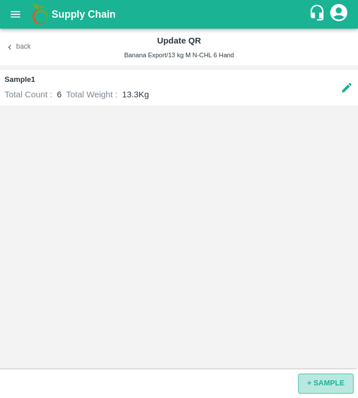
click at [341, 386] on button "+ SAMPLE" at bounding box center [326, 383] width 56 height 20
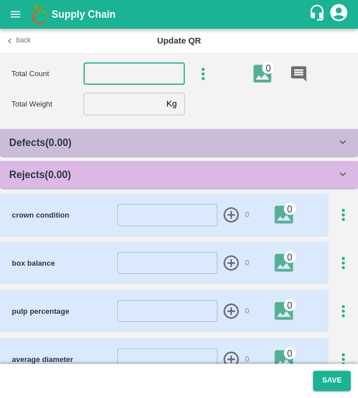
click at [137, 72] on input "number" at bounding box center [134, 74] width 101 height 22
type input "6"
click at [119, 108] on input "number" at bounding box center [123, 104] width 78 height 22
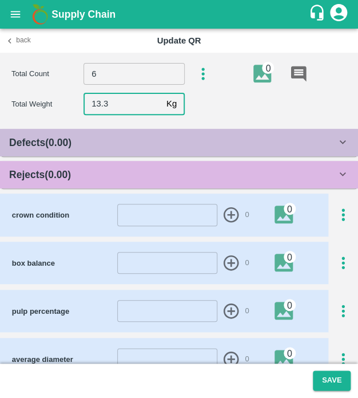
type input "13.3"
click at [112, 173] on div "Rejects ( 0.00 )" at bounding box center [172, 175] width 327 height 16
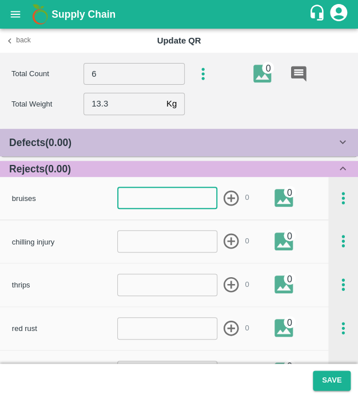
click at [167, 196] on input "number" at bounding box center [167, 198] width 100 height 22
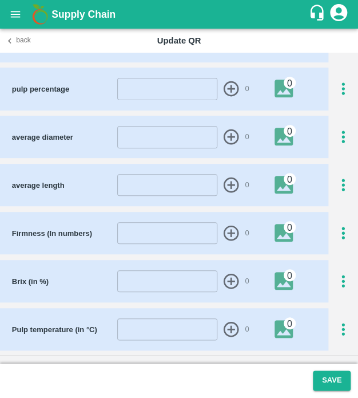
scroll to position [651, 0]
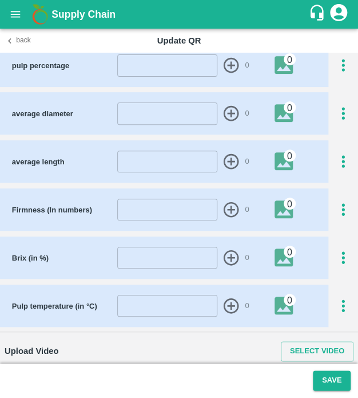
click at [337, 64] on icon "button" at bounding box center [343, 65] width 19 height 19
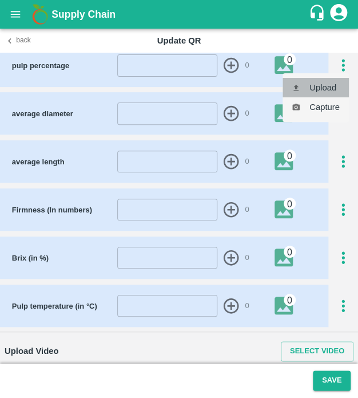
click at [327, 93] on li "Upload" at bounding box center [316, 87] width 66 height 19
type input "C:\fakepath\IMG_20250502_141722.jpg"
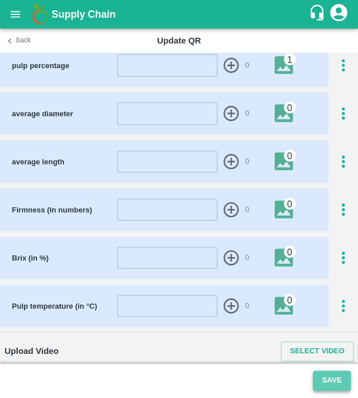
click at [329, 380] on button "Save" at bounding box center [332, 380] width 38 height 20
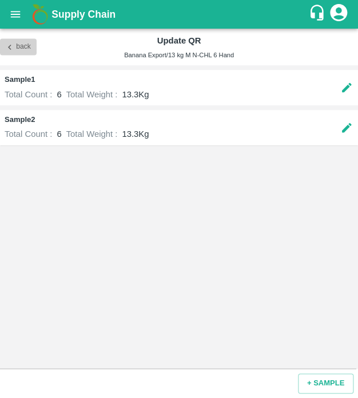
click at [26, 45] on button "Back" at bounding box center [18, 47] width 37 height 17
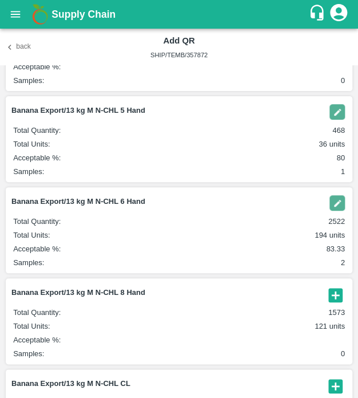
scroll to position [123, 0]
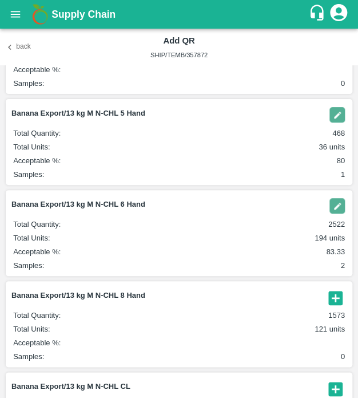
click at [337, 290] on icon "button" at bounding box center [335, 297] width 19 height 19
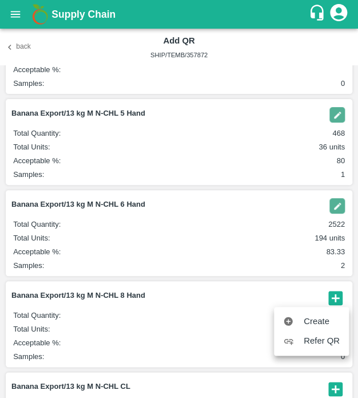
click at [316, 318] on span "Create" at bounding box center [322, 321] width 36 height 13
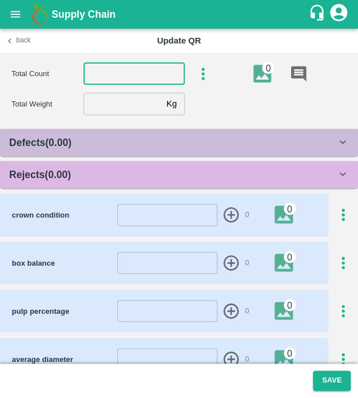
click at [125, 70] on input "number" at bounding box center [134, 74] width 101 height 22
type input "8"
click at [109, 106] on input "number" at bounding box center [123, 104] width 78 height 22
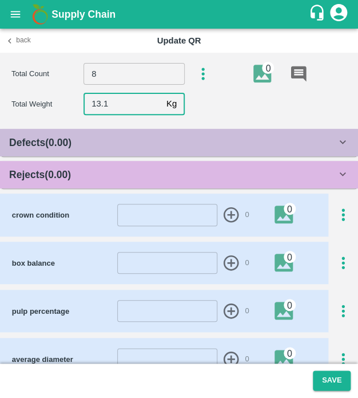
type input "13.1"
click at [188, 164] on div "Rejects ( 0.00 )" at bounding box center [179, 174] width 358 height 27
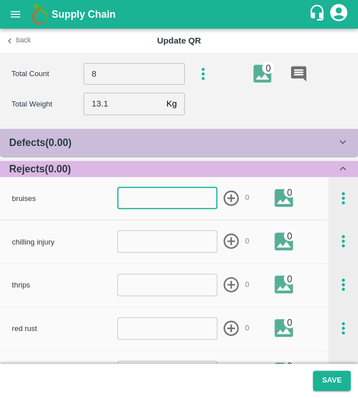
click at [166, 203] on input "number" at bounding box center [167, 198] width 100 height 22
type input "1"
click at [228, 190] on icon "button" at bounding box center [231, 197] width 15 height 15
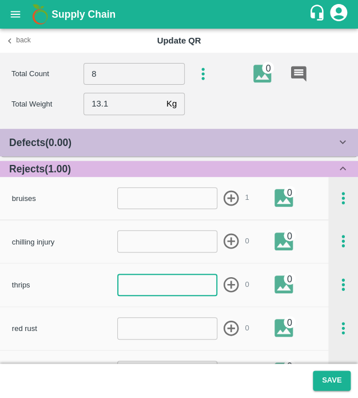
click at [156, 292] on input "number" at bounding box center [167, 285] width 100 height 22
type input "1"
click at [229, 287] on icon "button" at bounding box center [231, 284] width 15 height 15
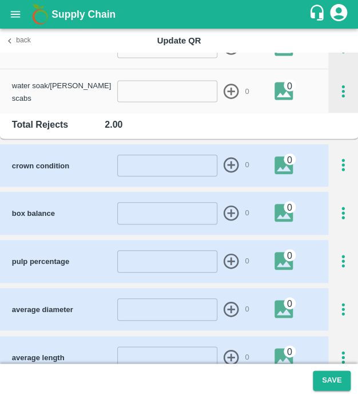
scroll to position [475, 0]
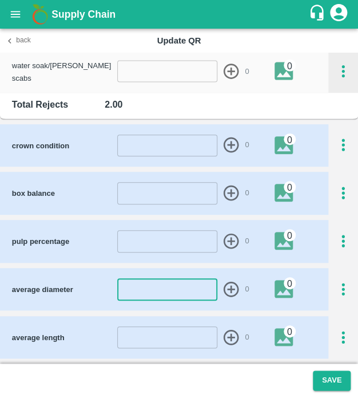
click at [142, 288] on input "number" at bounding box center [167, 289] width 100 height 22
type input "38"
click at [225, 284] on icon "button" at bounding box center [231, 289] width 19 height 19
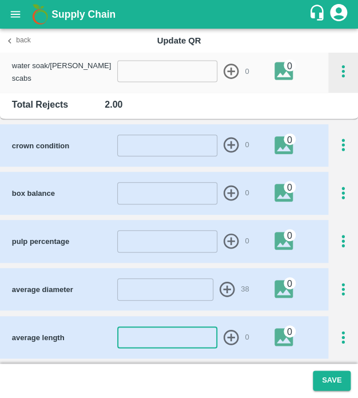
click at [197, 336] on input "number" at bounding box center [167, 337] width 100 height 22
type input "19"
click at [231, 333] on icon "button" at bounding box center [231, 337] width 19 height 19
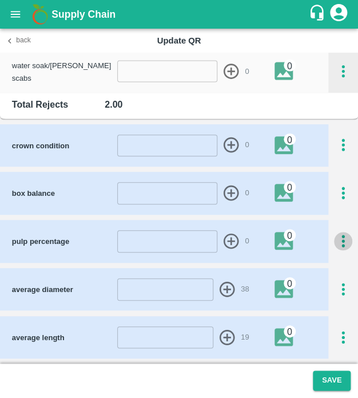
click at [342, 237] on icon "button" at bounding box center [343, 241] width 19 height 19
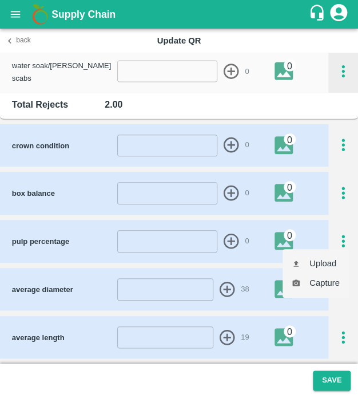
click at [330, 251] on ul "Upload Capture" at bounding box center [316, 273] width 66 height 49
click at [327, 259] on li "Upload" at bounding box center [316, 263] width 66 height 19
type input "C:\fakepath\IMG_20250502_141722.jpg"
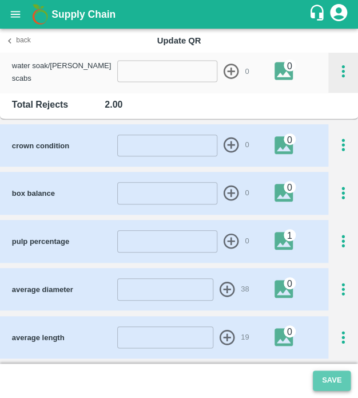
click at [336, 382] on button "Save" at bounding box center [332, 380] width 38 height 20
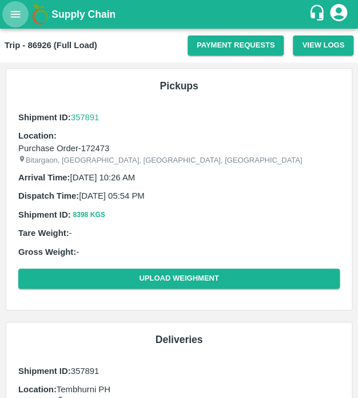
click at [13, 9] on icon "open drawer" at bounding box center [15, 14] width 13 height 13
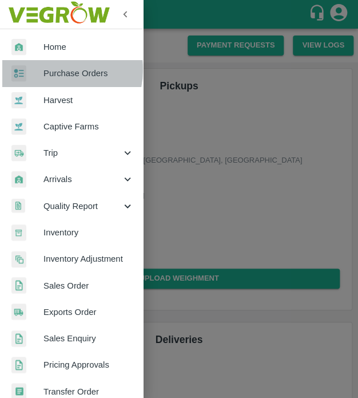
click at [57, 69] on span "Purchase Orders" at bounding box center [88, 73] width 90 height 13
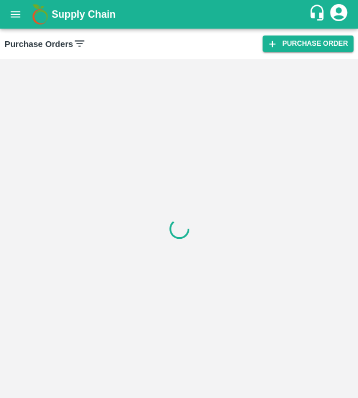
click at [68, 43] on div "Purchase Orders" at bounding box center [45, 44] width 81 height 15
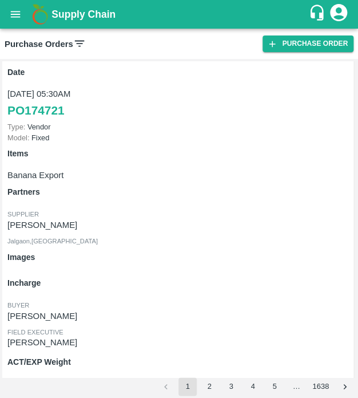
click at [77, 38] on icon at bounding box center [79, 43] width 13 height 13
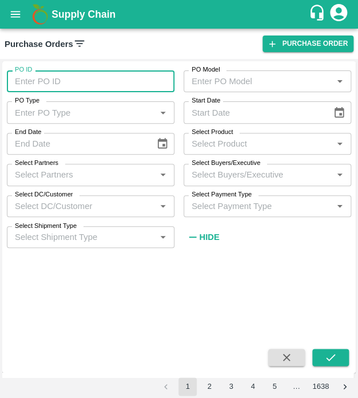
click at [76, 86] on input "PO ID" at bounding box center [91, 81] width 168 height 22
type input "172460"
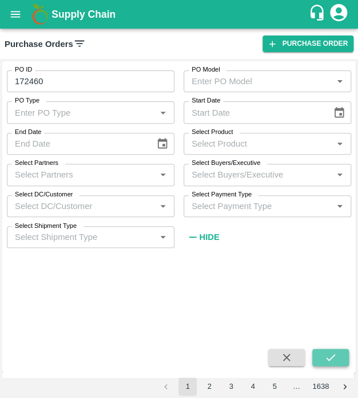
click at [325, 354] on icon "submit" at bounding box center [330, 357] width 13 height 13
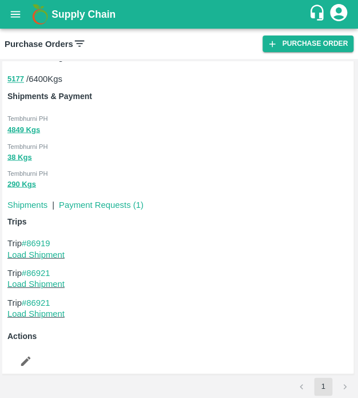
scroll to position [382, 0]
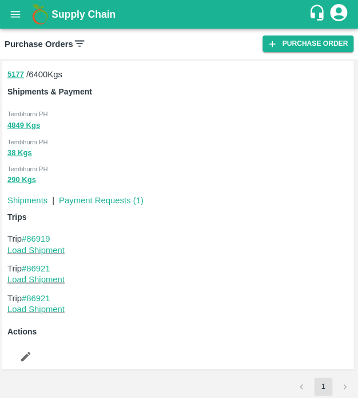
click at [46, 231] on div "Trips Trip #86919 Load Shipment Trip #86921 Load Shipment Trip #86921 Load Ship…" at bounding box center [177, 263] width 348 height 114
click at [46, 236] on link "#86919" at bounding box center [36, 237] width 29 height 9
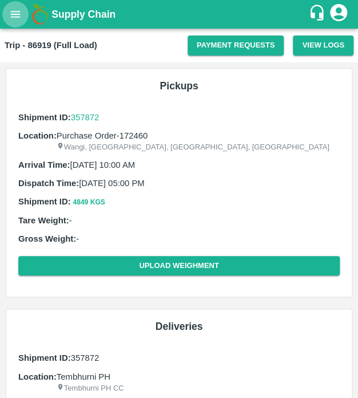
click at [10, 13] on icon "open drawer" at bounding box center [15, 14] width 13 height 13
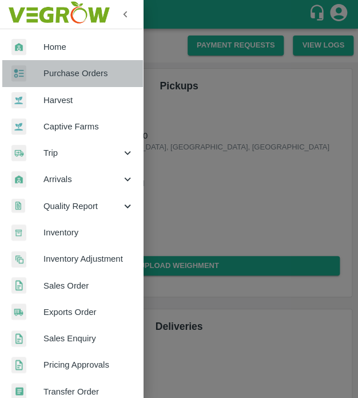
click at [76, 66] on link "Purchase Orders" at bounding box center [71, 73] width 143 height 26
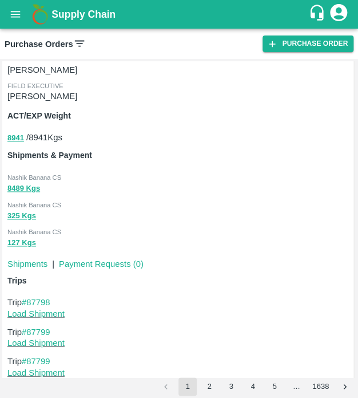
scroll to position [247, 0]
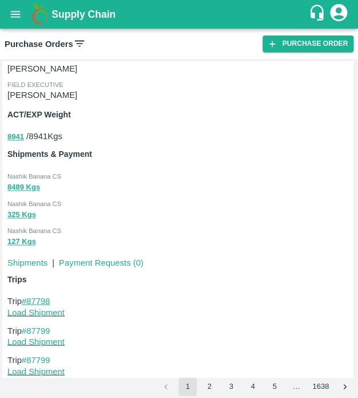
click at [38, 296] on link "#87798" at bounding box center [36, 300] width 29 height 9
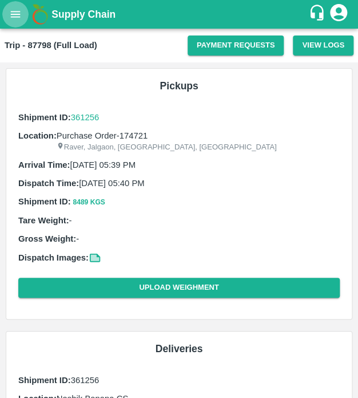
click at [14, 9] on icon "open drawer" at bounding box center [15, 14] width 13 height 13
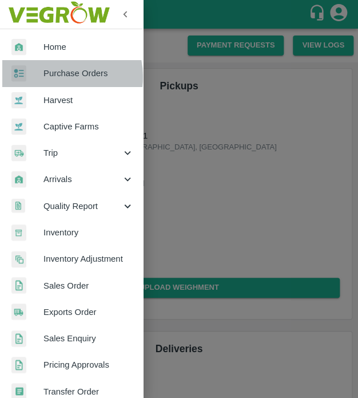
click at [58, 77] on span "Purchase Orders" at bounding box center [88, 73] width 90 height 13
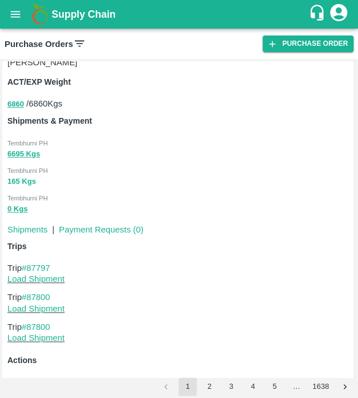
scroll to position [1917, 0]
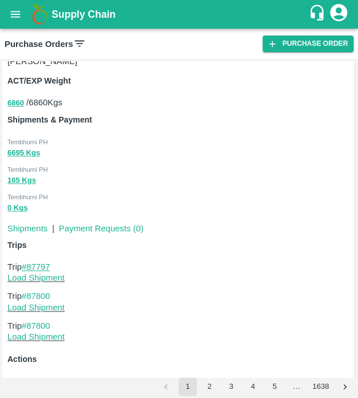
click at [39, 269] on link "#87797" at bounding box center [36, 266] width 29 height 9
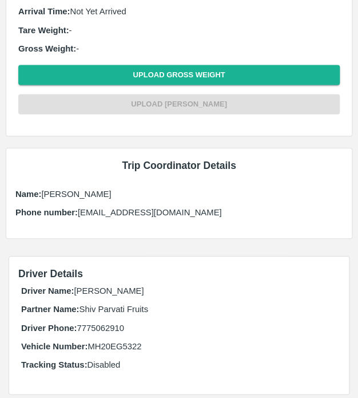
scroll to position [504, 0]
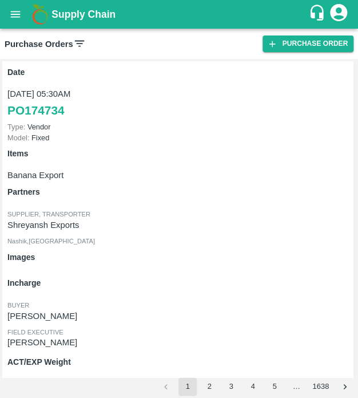
click at [68, 208] on div "Supplier, Transporter" at bounding box center [178, 213] width 343 height 13
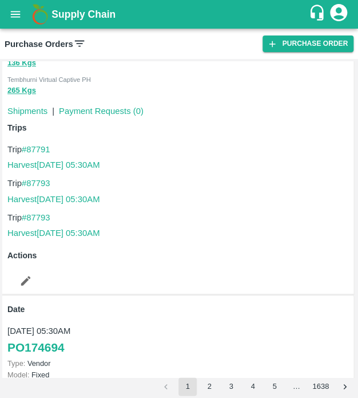
scroll to position [3800, 0]
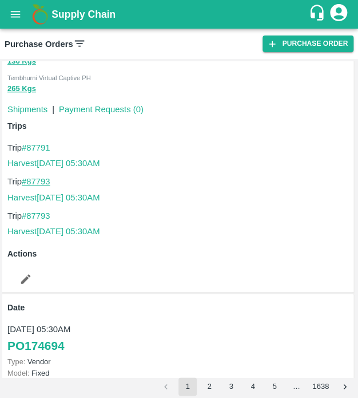
click at [37, 186] on link "#87793" at bounding box center [36, 181] width 29 height 9
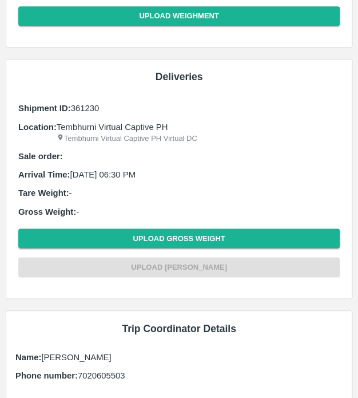
scroll to position [258, 0]
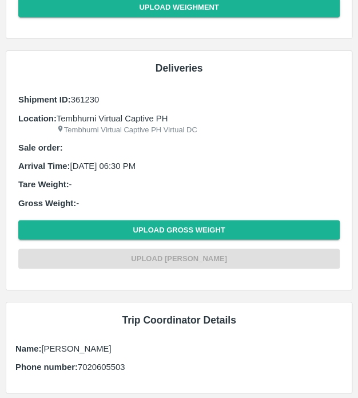
drag, startPoint x: 0, startPoint y: 0, endPoint x: 270, endPoint y: 138, distance: 303.6
click at [270, 138] on div "Shipment ID: 361230 Location: Tembhurni Virtual Captive PH Tembhurni Virtual Ca…" at bounding box center [178, 182] width 327 height 185
